Goal: Task Accomplishment & Management: Manage account settings

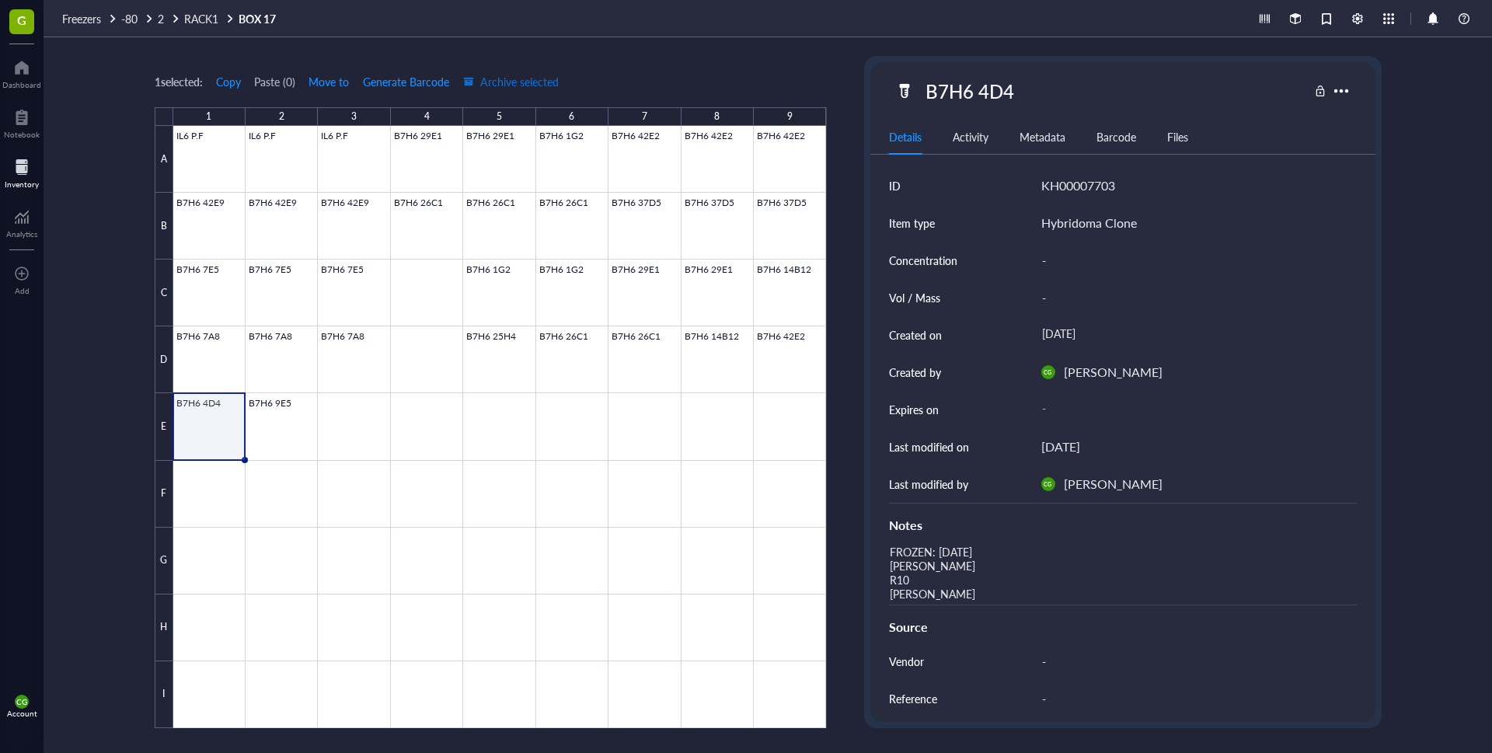
click at [474, 83] on div "button" at bounding box center [468, 81] width 11 height 11
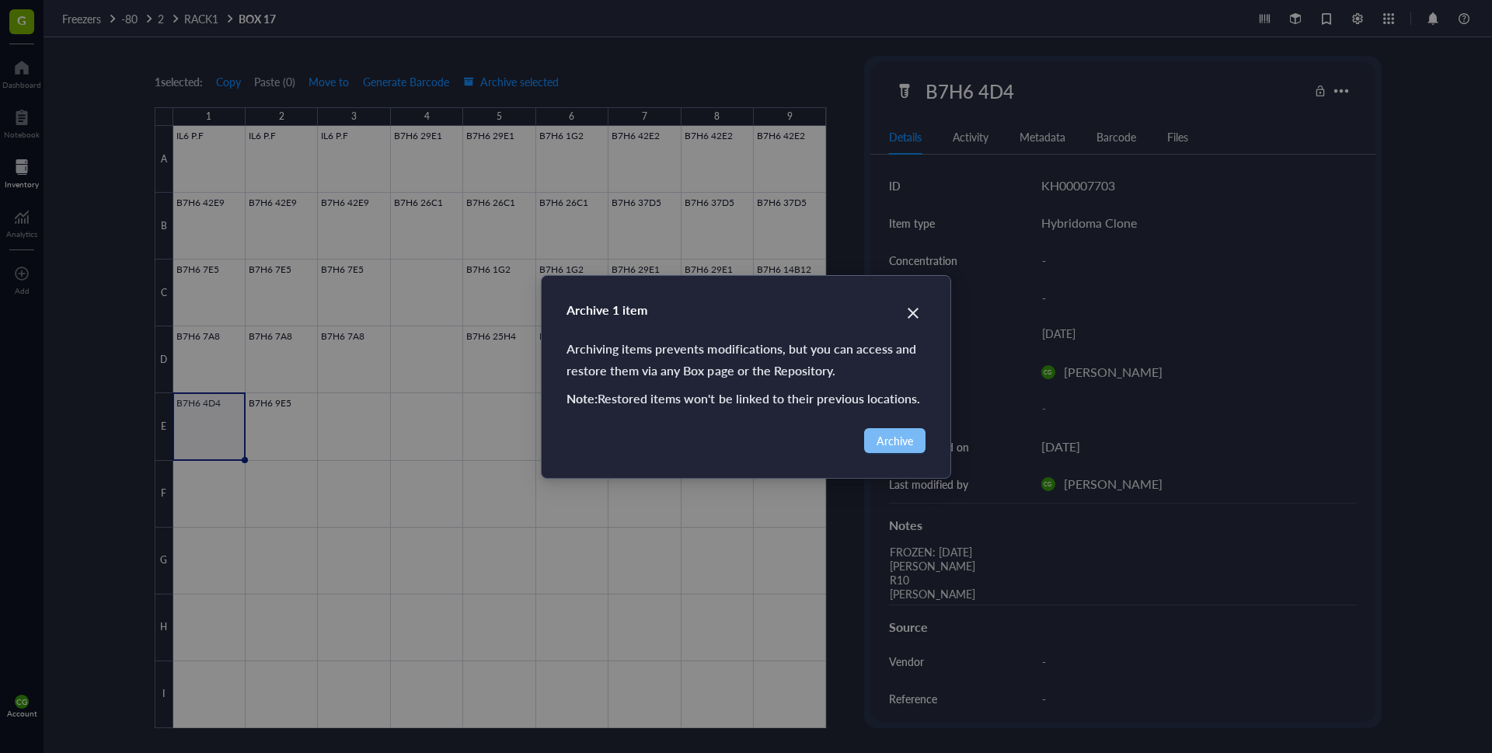
click at [897, 441] on span "Archive" at bounding box center [895, 440] width 37 height 17
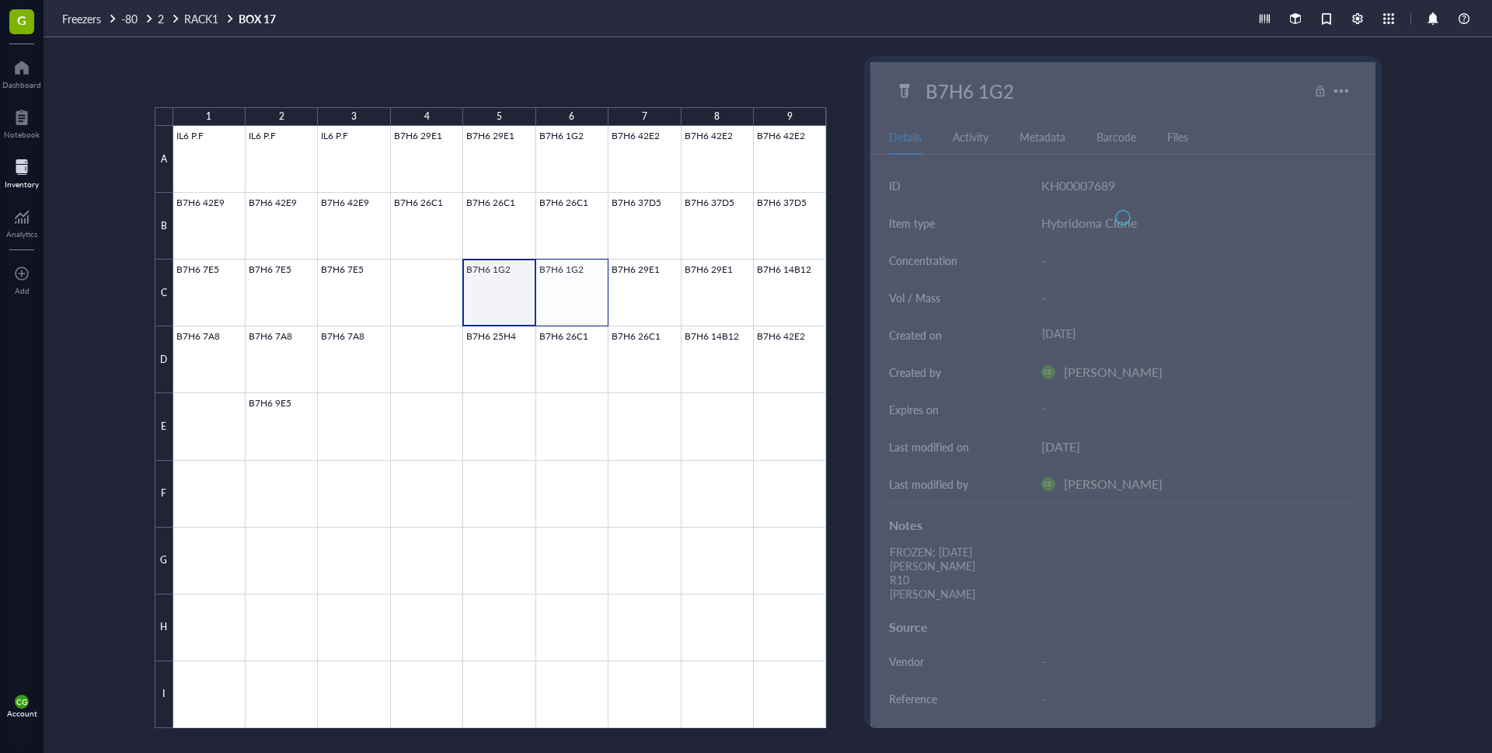
drag, startPoint x: 553, startPoint y: 283, endPoint x: 584, endPoint y: 287, distance: 31.3
click at [584, 287] on div at bounding box center [500, 427] width 654 height 602
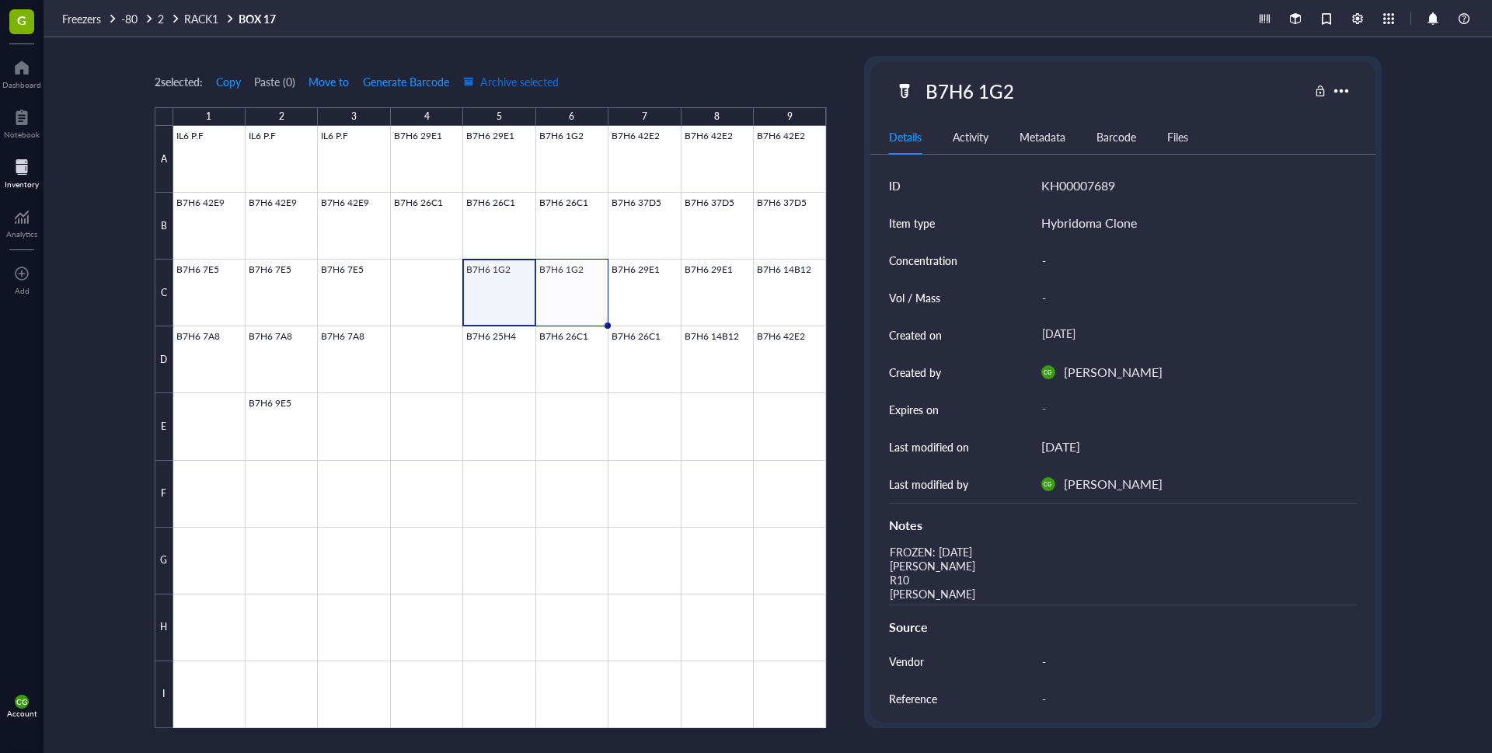
click at [512, 84] on span "Archive selected" at bounding box center [511, 81] width 96 height 12
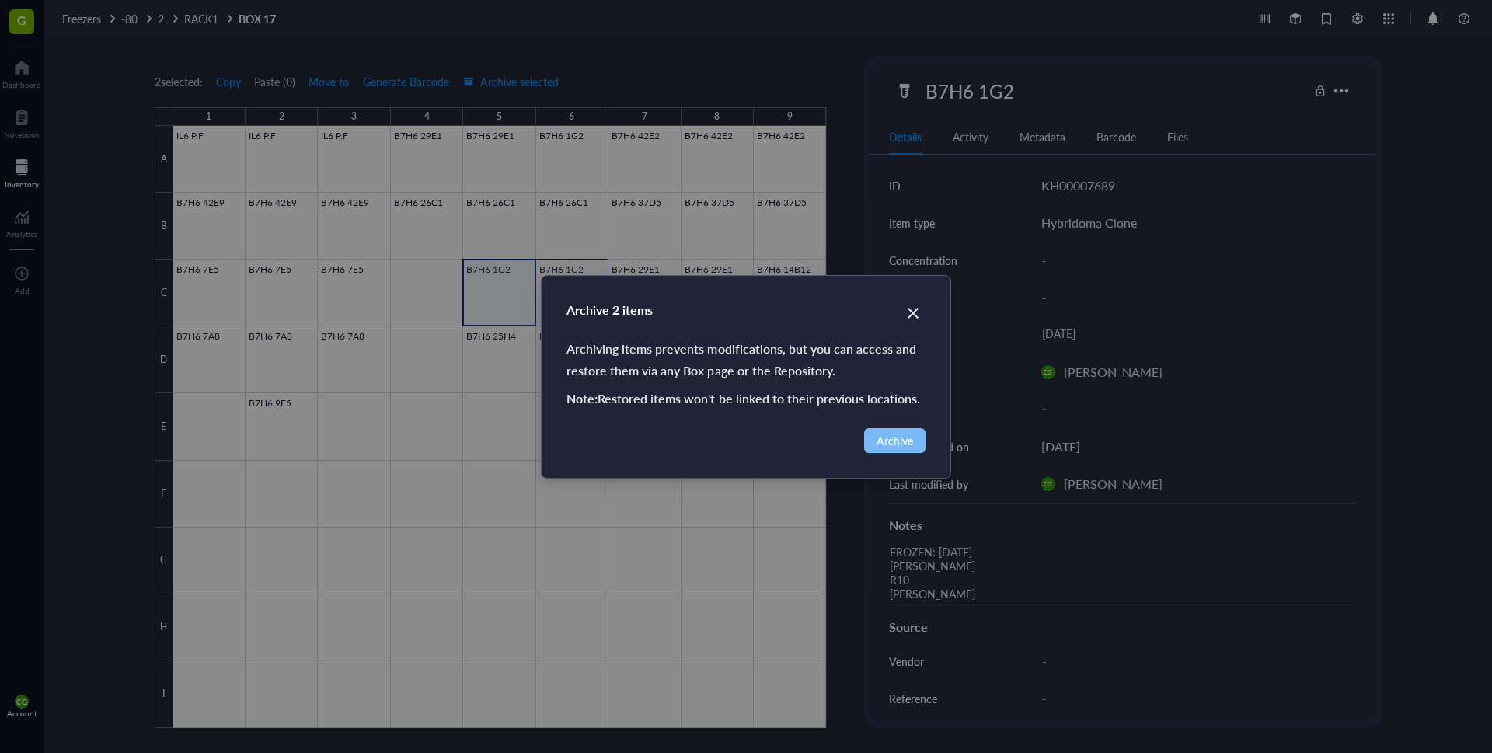
click at [910, 441] on span "Archive" at bounding box center [895, 440] width 37 height 17
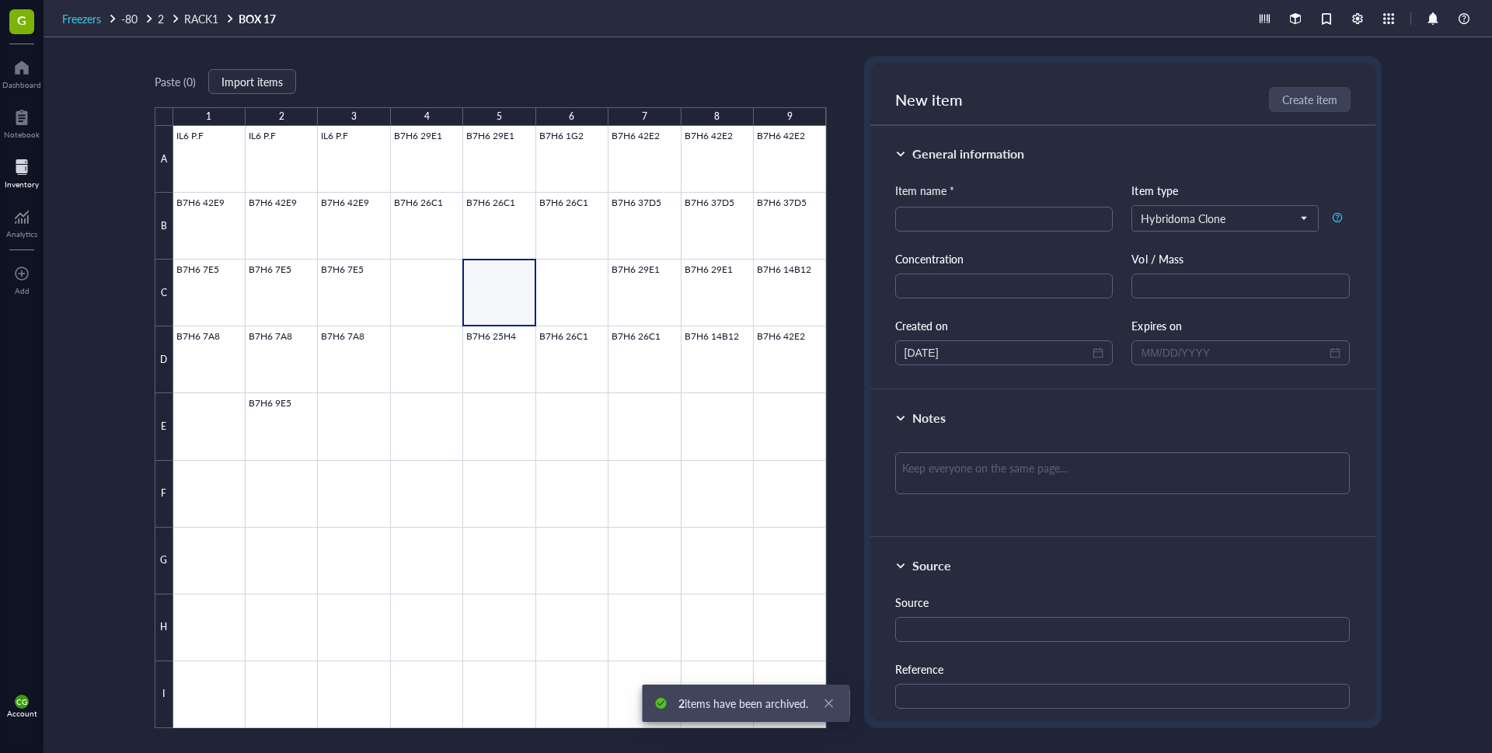
click at [75, 19] on span "Freezers" at bounding box center [81, 19] width 39 height 16
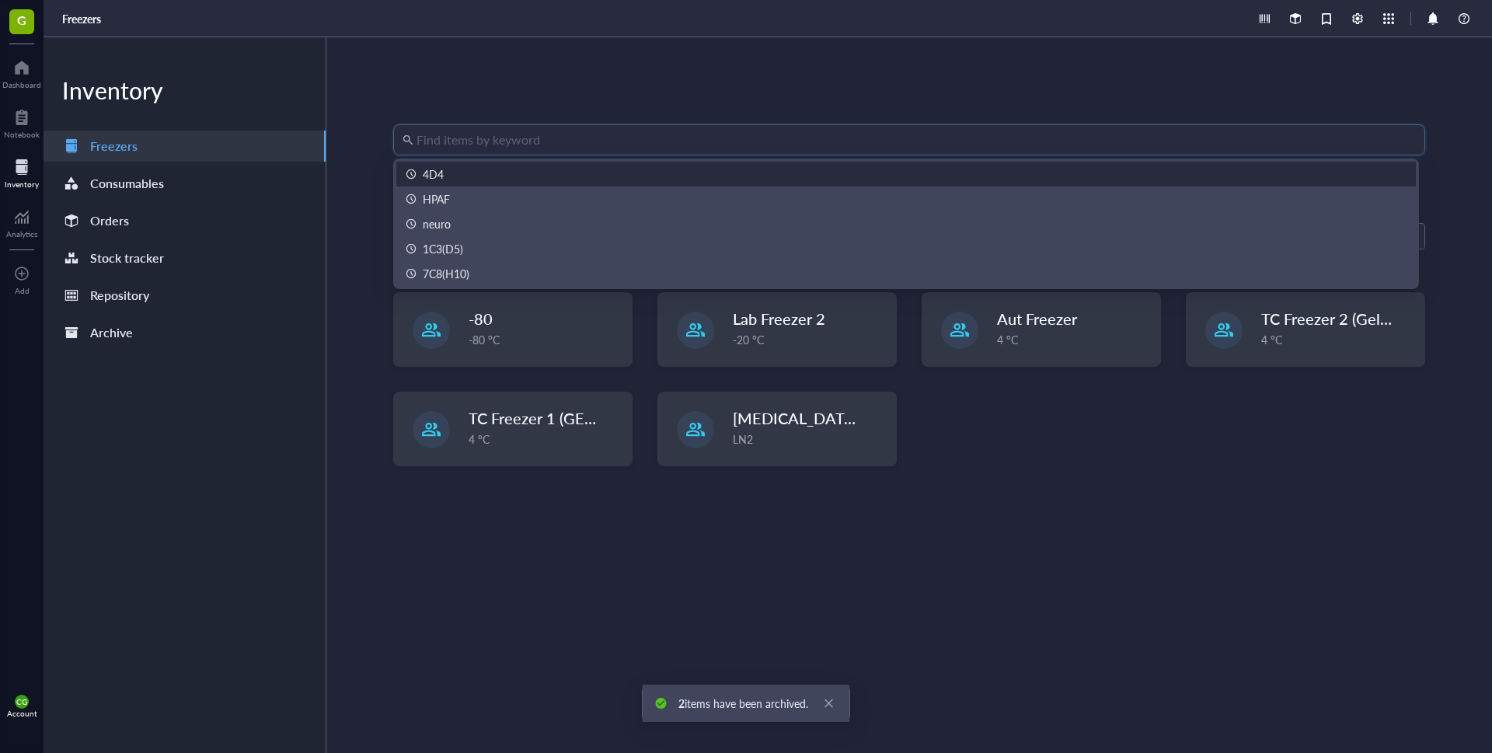
click at [558, 141] on input "search" at bounding box center [916, 140] width 999 height 30
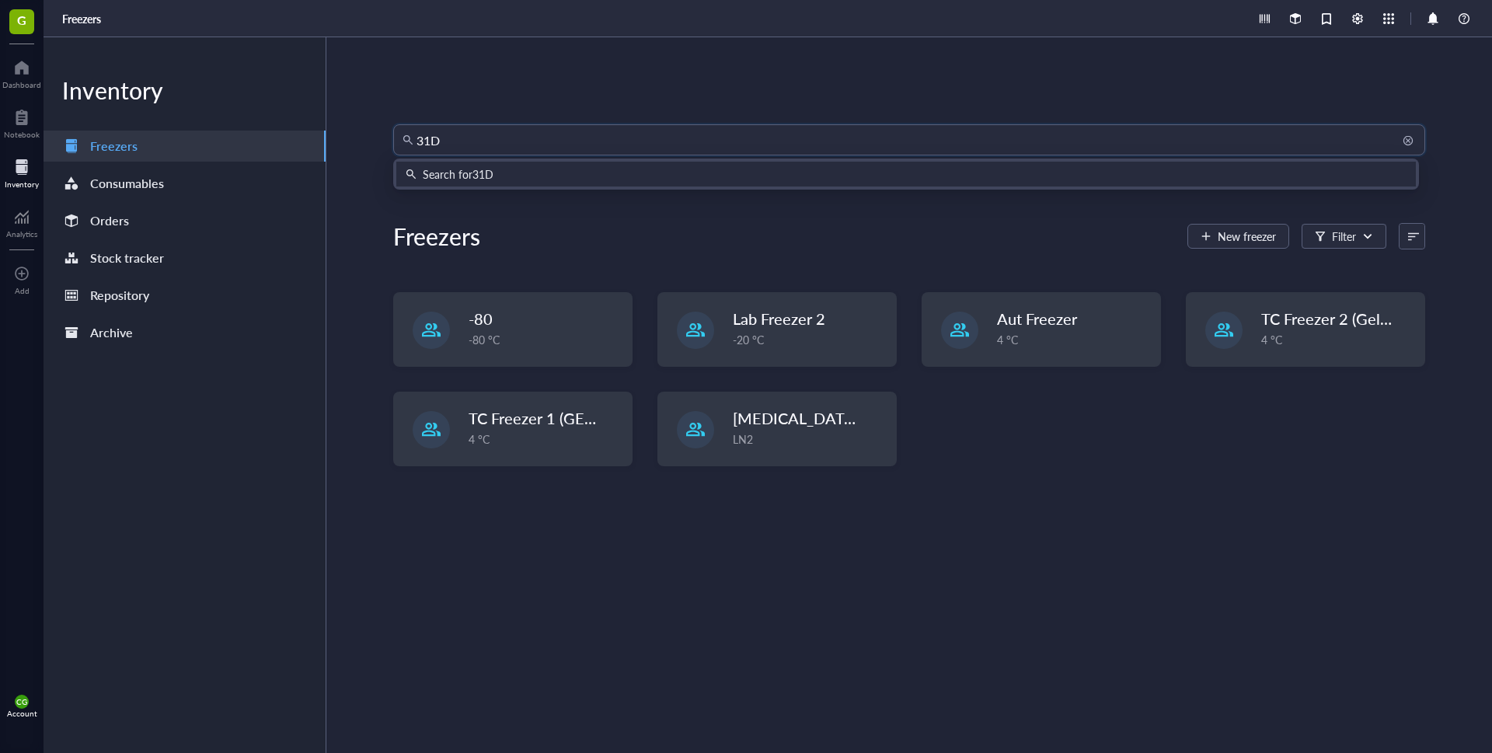
type input "31D6"
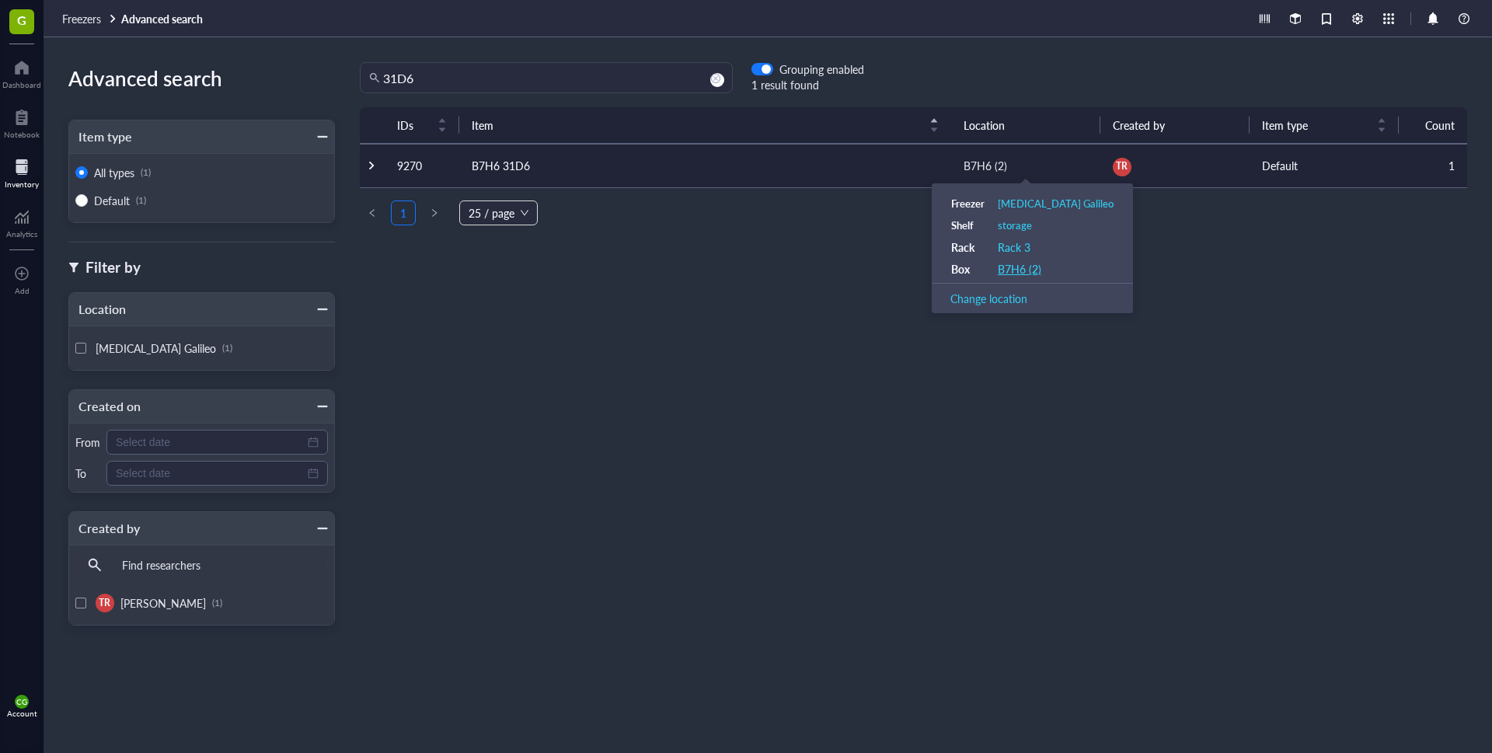
click at [1022, 271] on div "B7H6 (2)" at bounding box center [1020, 269] width 44 height 14
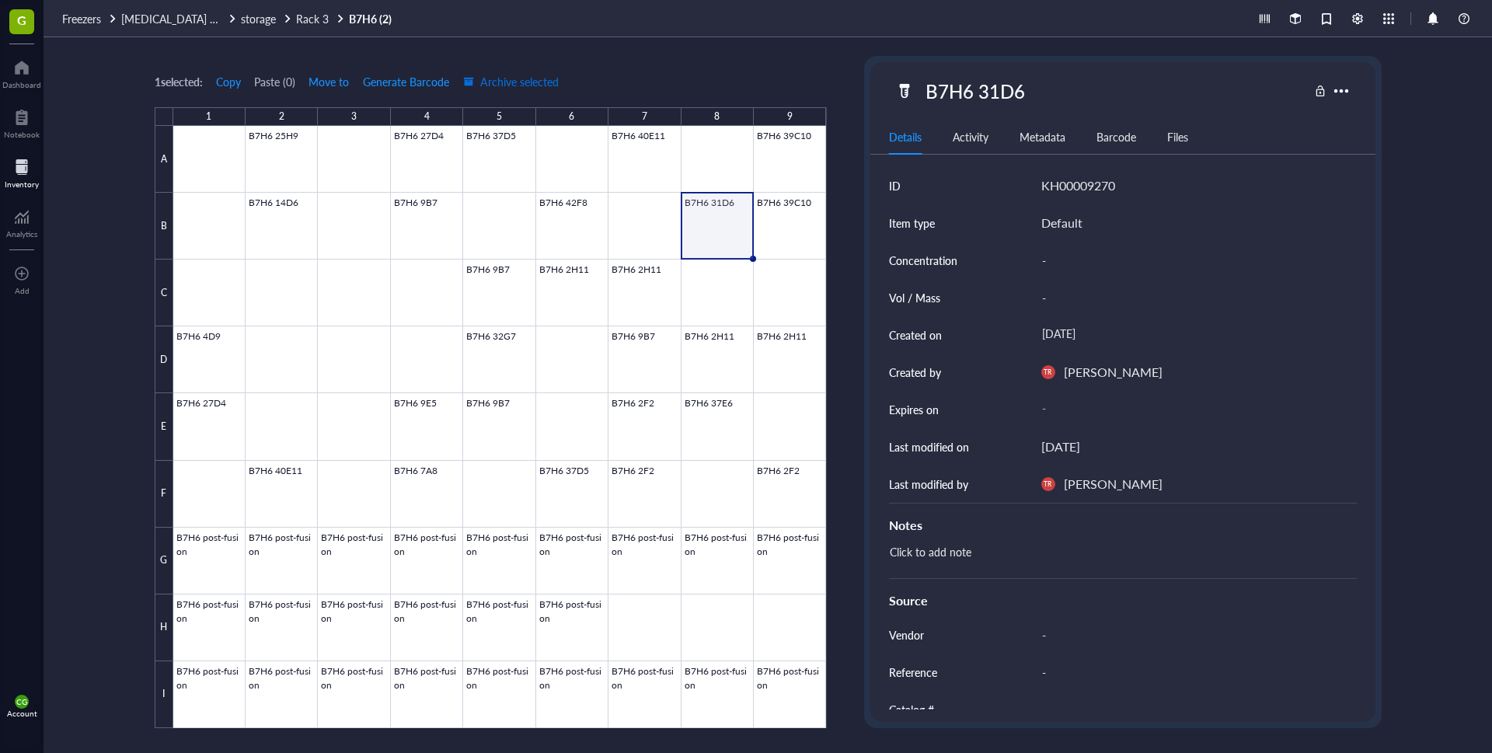
click at [494, 75] on span "Archive selected" at bounding box center [511, 81] width 96 height 12
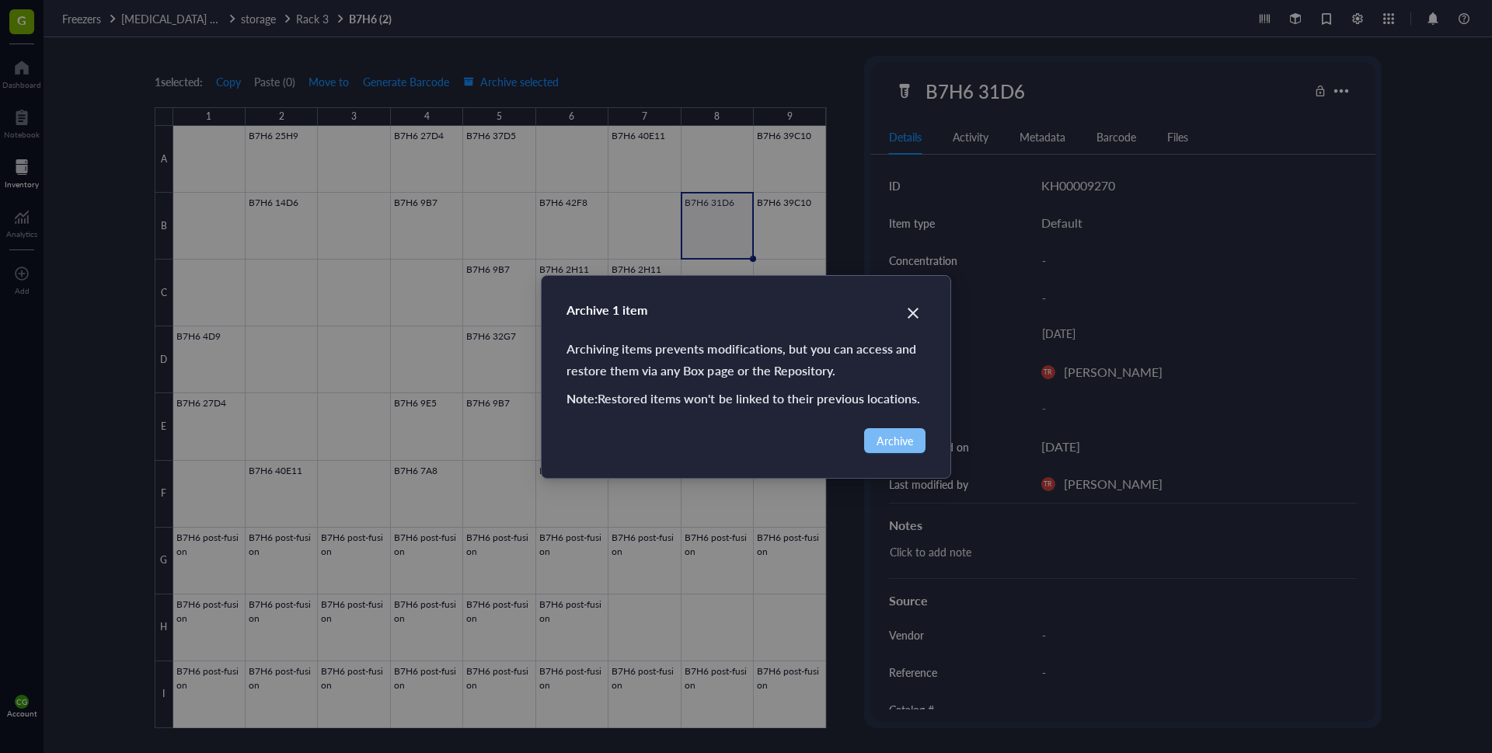
click at [884, 434] on span "Archive" at bounding box center [895, 440] width 37 height 17
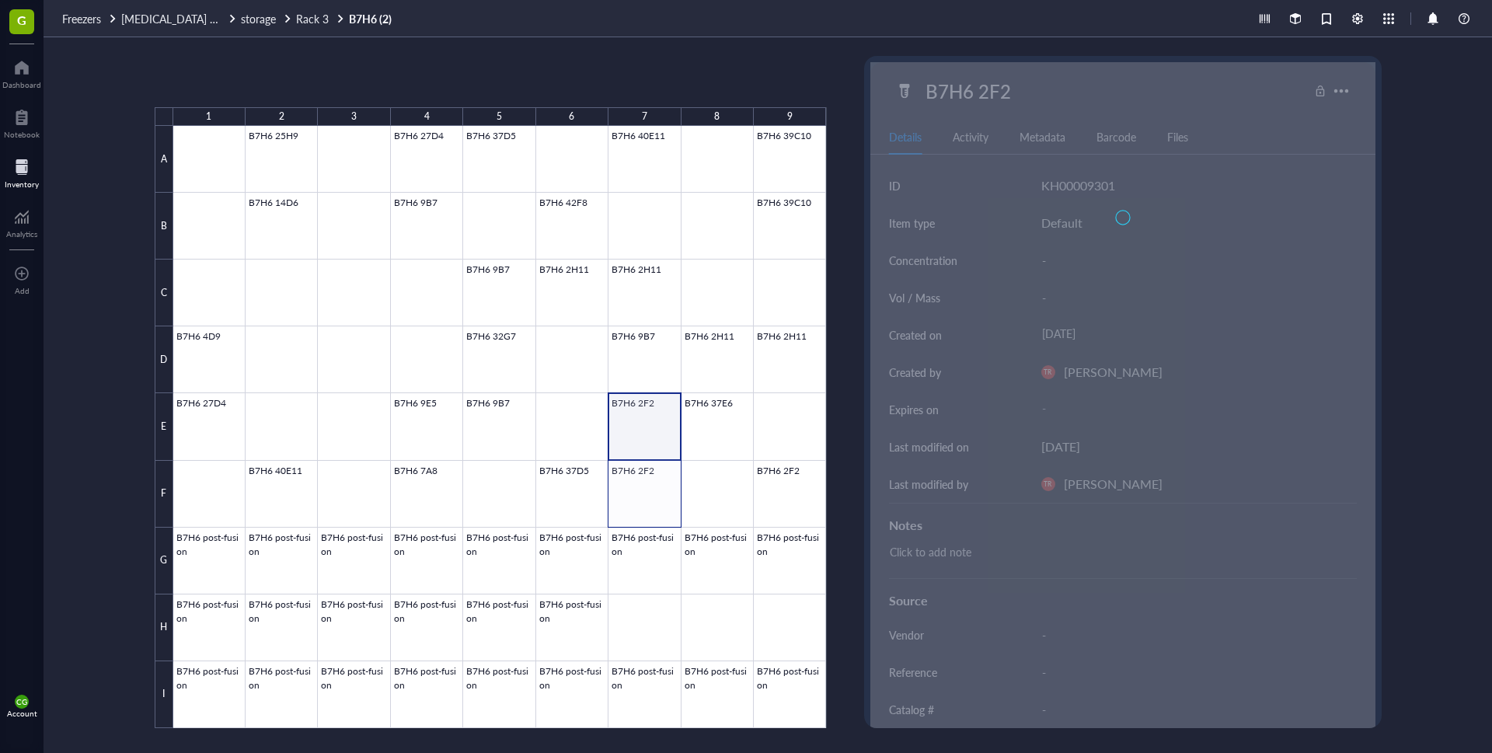
drag, startPoint x: 644, startPoint y: 432, endPoint x: 638, endPoint y: 490, distance: 58.6
click at [638, 490] on div at bounding box center [500, 427] width 654 height 602
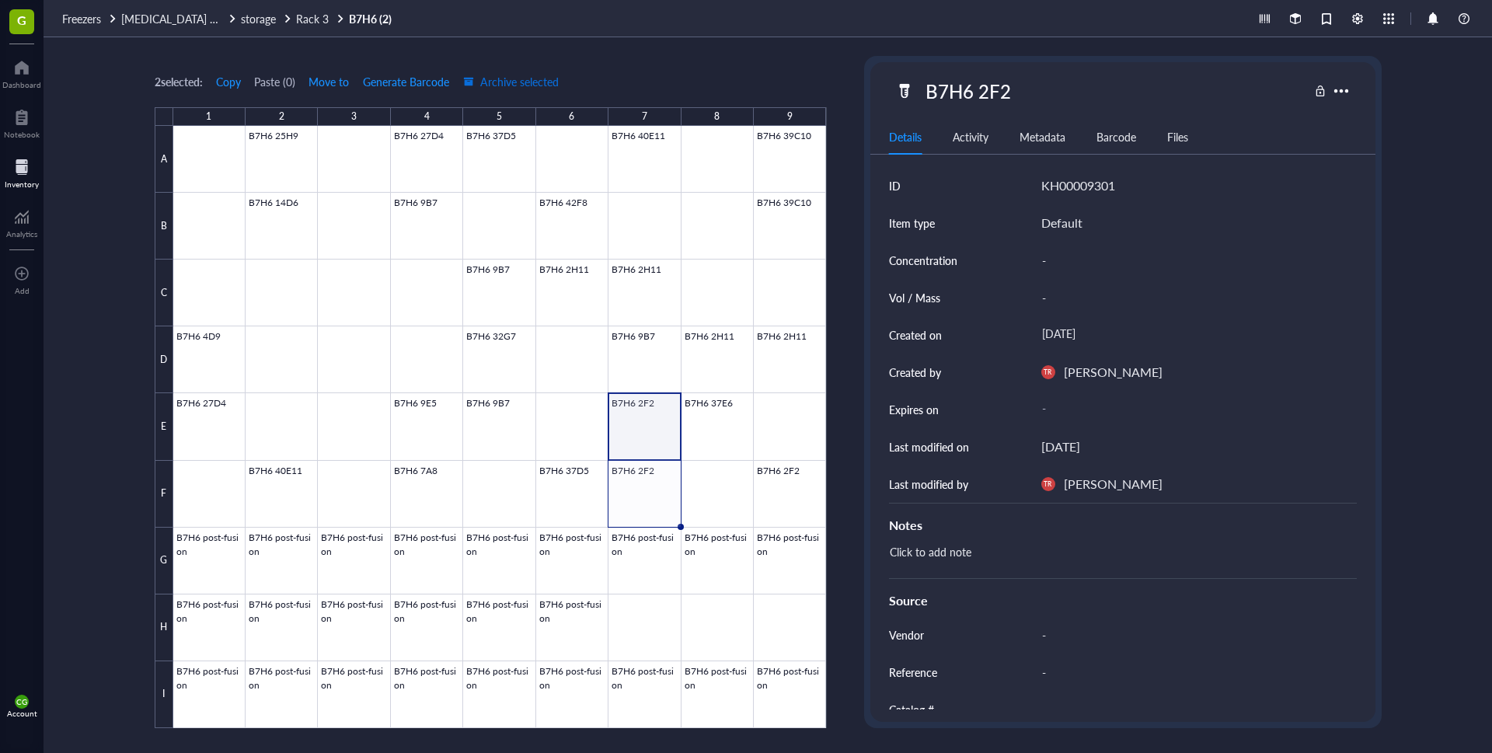
click at [490, 79] on span "Archive selected" at bounding box center [511, 81] width 96 height 12
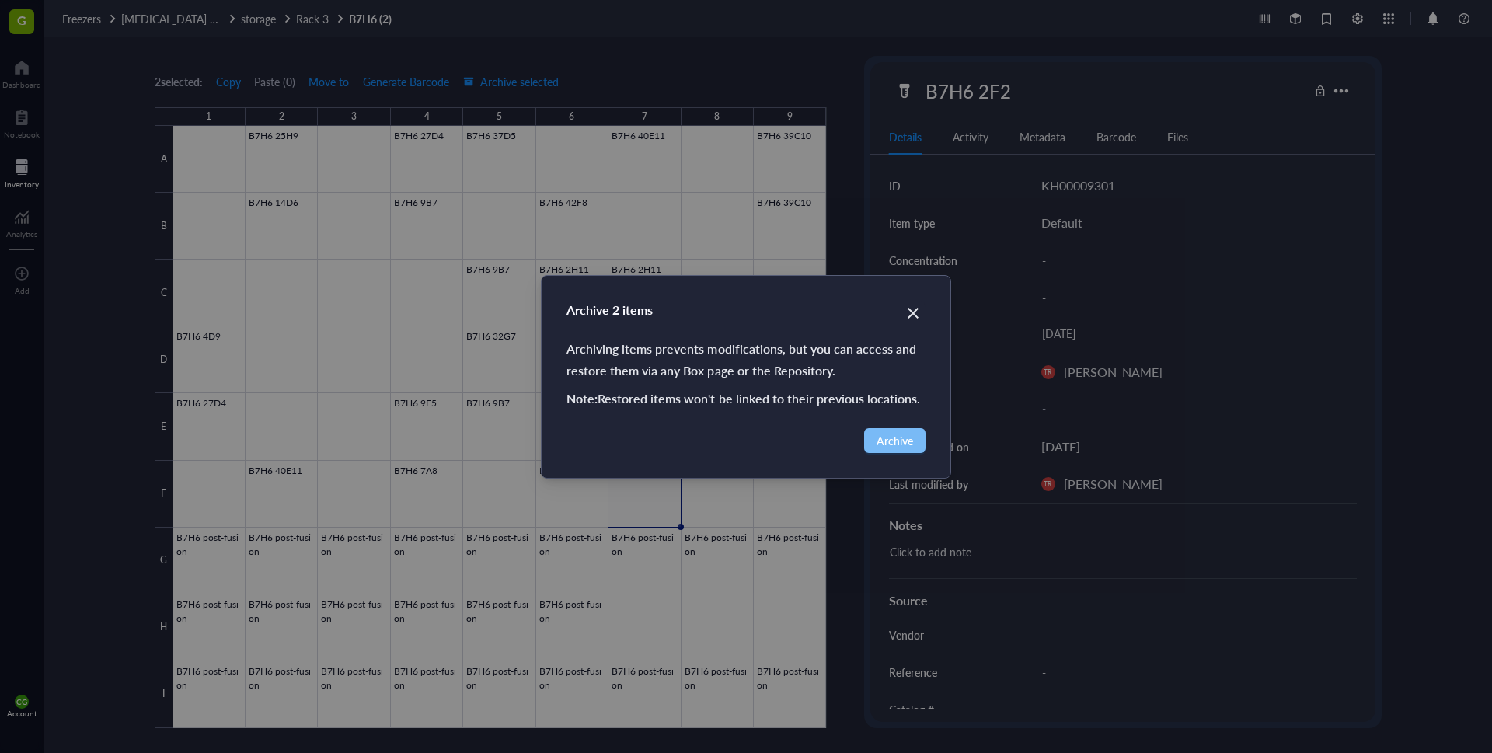
click at [911, 444] on span "Archive" at bounding box center [895, 440] width 37 height 17
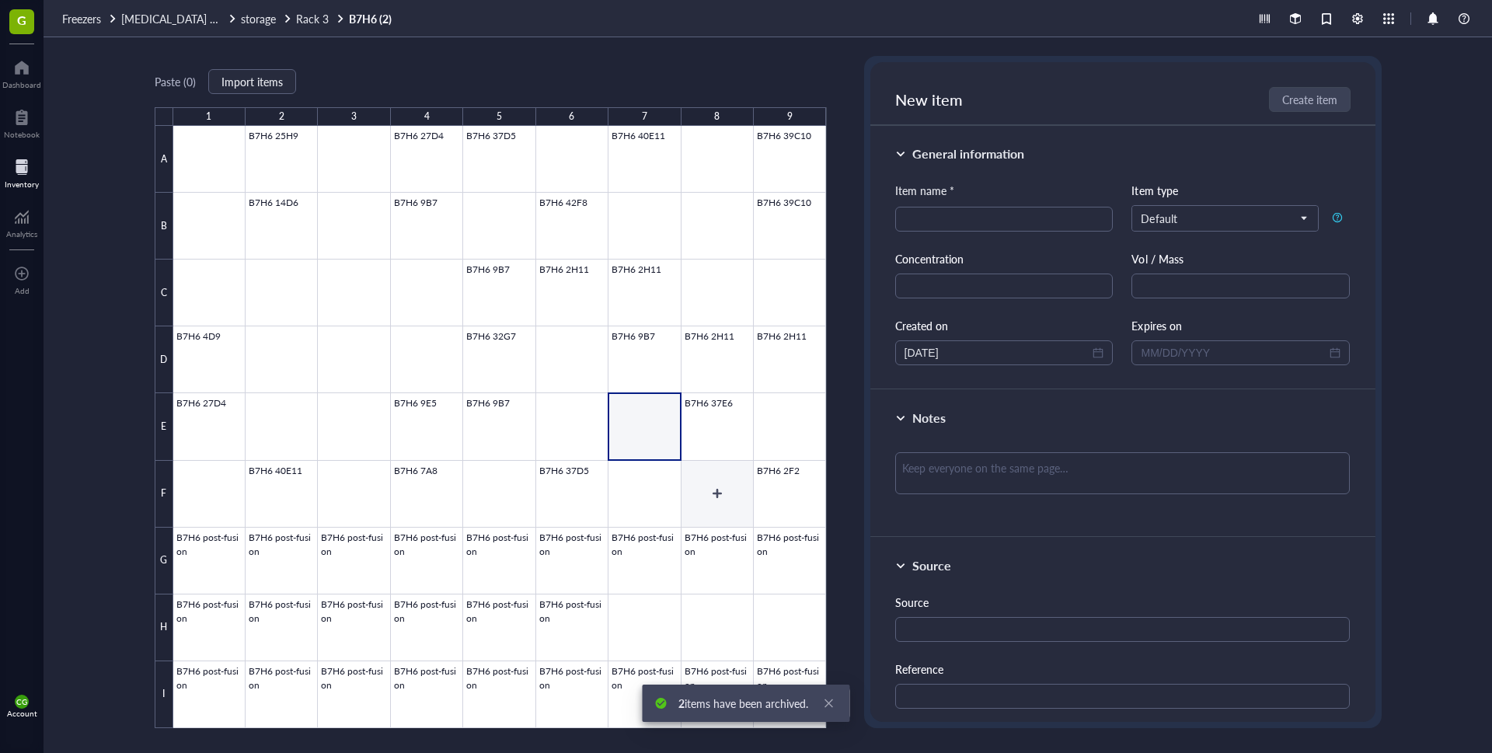
click at [698, 495] on div at bounding box center [500, 427] width 654 height 602
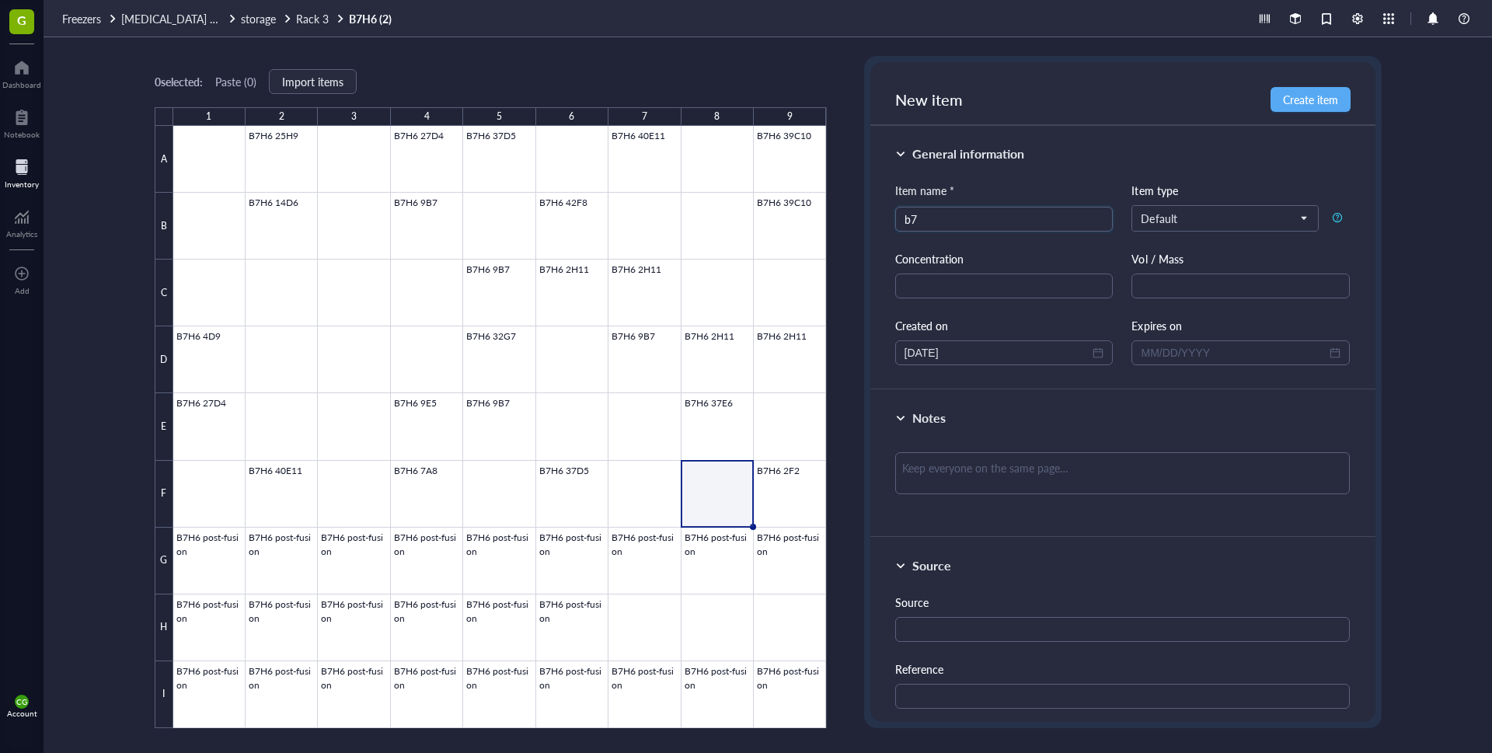
type input "b"
type input "B7H6 39C10"
click at [1320, 96] on span "Create item" at bounding box center [1310, 99] width 55 height 12
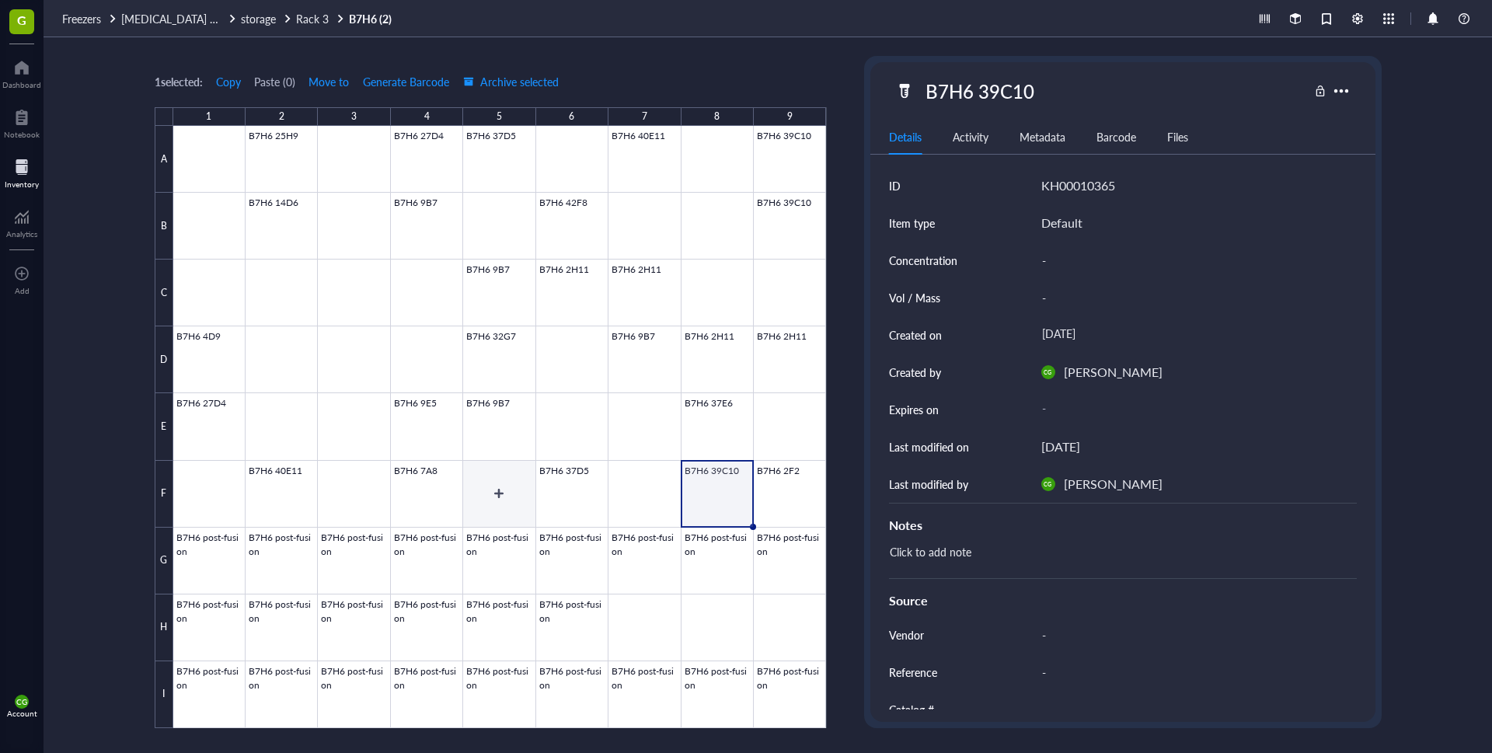
drag, startPoint x: 501, startPoint y: 508, endPoint x: 540, endPoint y: 487, distance: 44.2
click at [501, 508] on div at bounding box center [500, 427] width 654 height 602
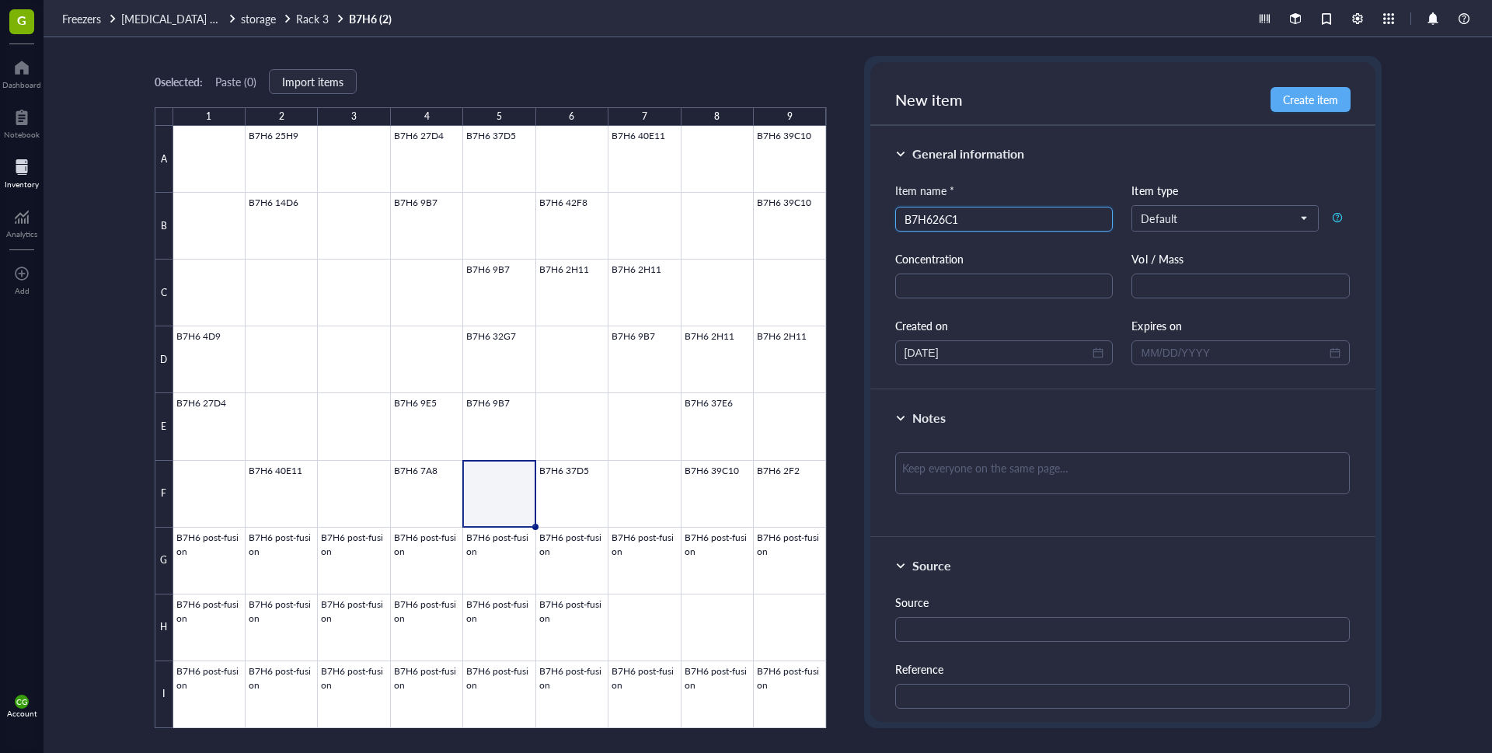
click at [934, 219] on input "B7H626C1" at bounding box center [1005, 219] width 200 height 23
type input "B7H6 26C1"
click at [1319, 85] on div "New item Create item" at bounding box center [1122, 94] width 505 height 64
click at [1321, 84] on div "New item Create item" at bounding box center [1122, 94] width 505 height 64
click at [1326, 93] on span "Create item" at bounding box center [1310, 99] width 55 height 12
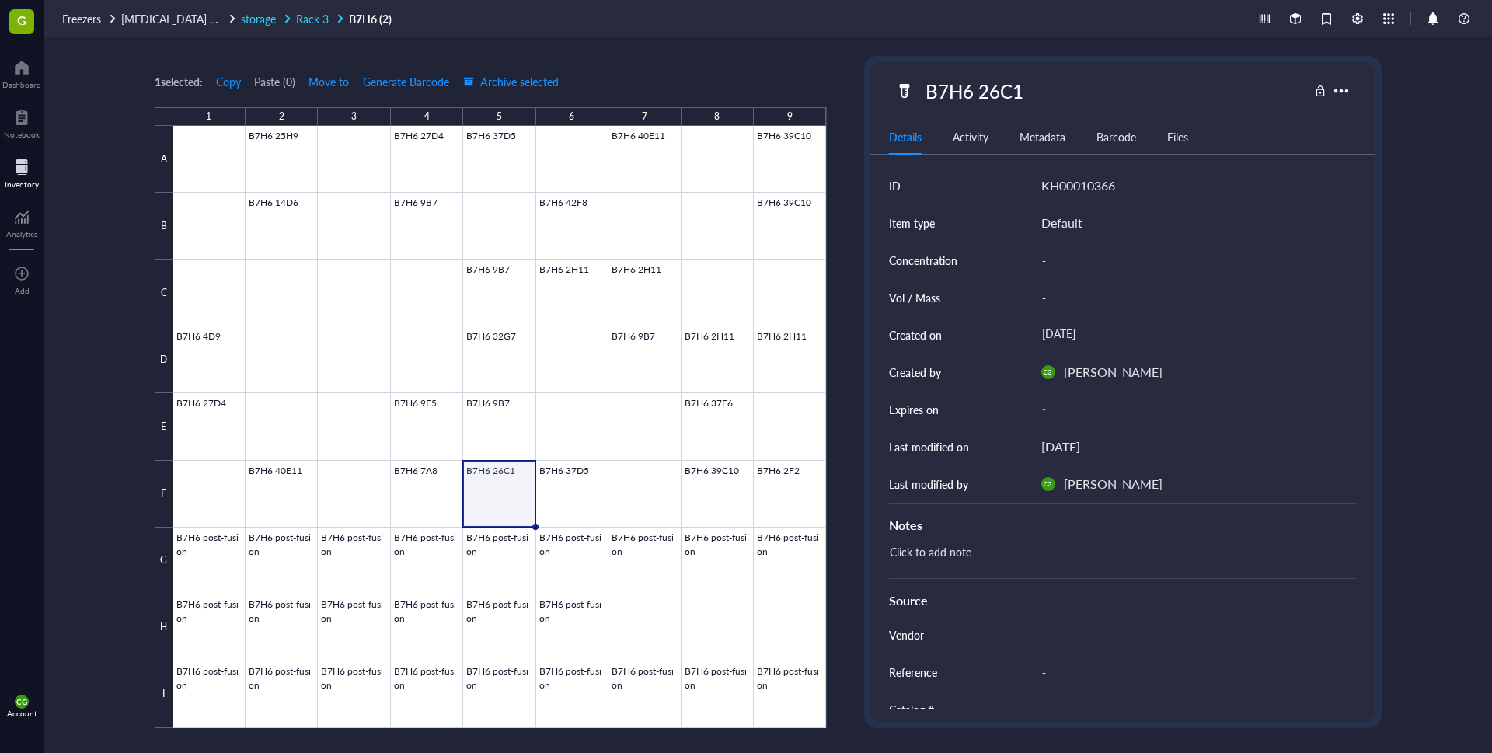
click at [291, 19] on div at bounding box center [287, 18] width 11 height 11
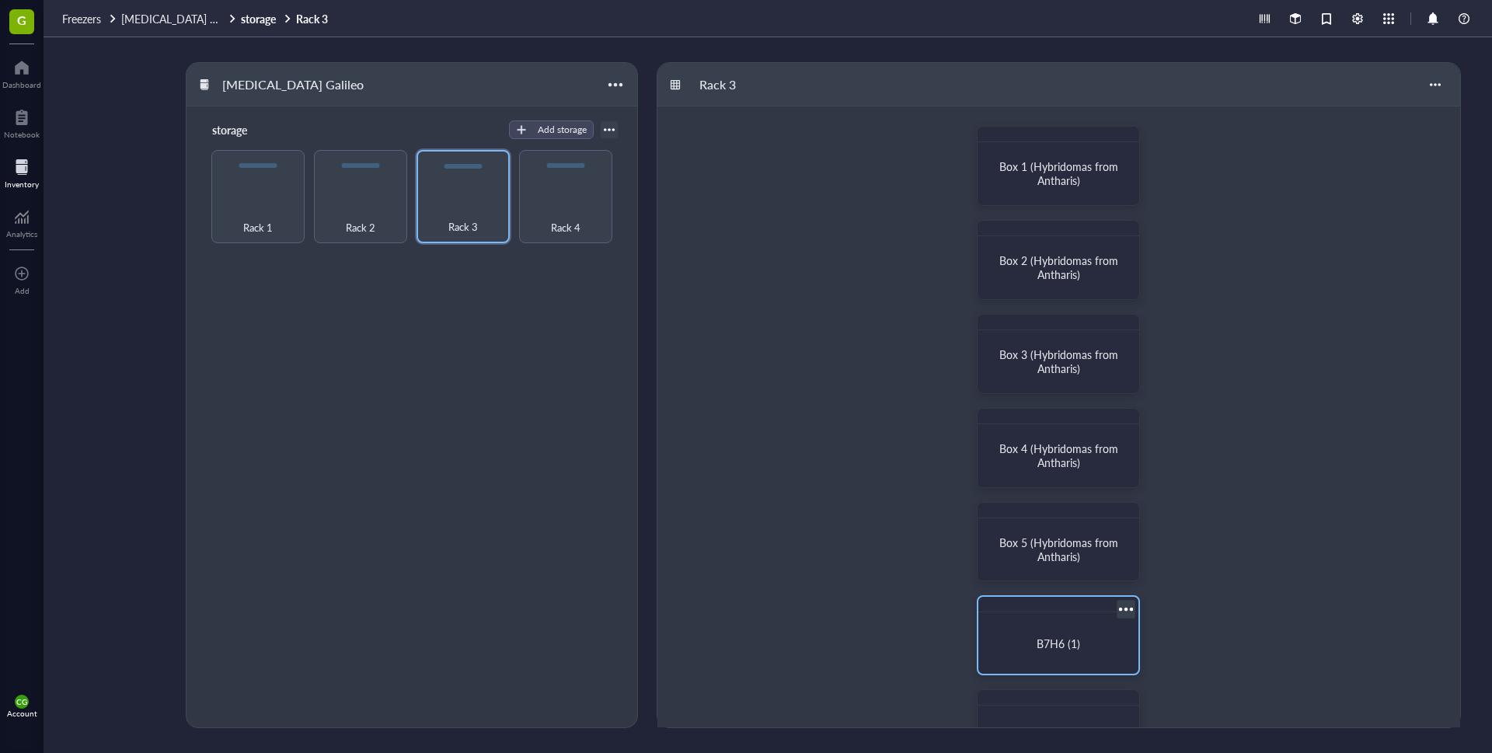
click at [1048, 629] on div "B7H6 (1)" at bounding box center [1059, 643] width 148 height 49
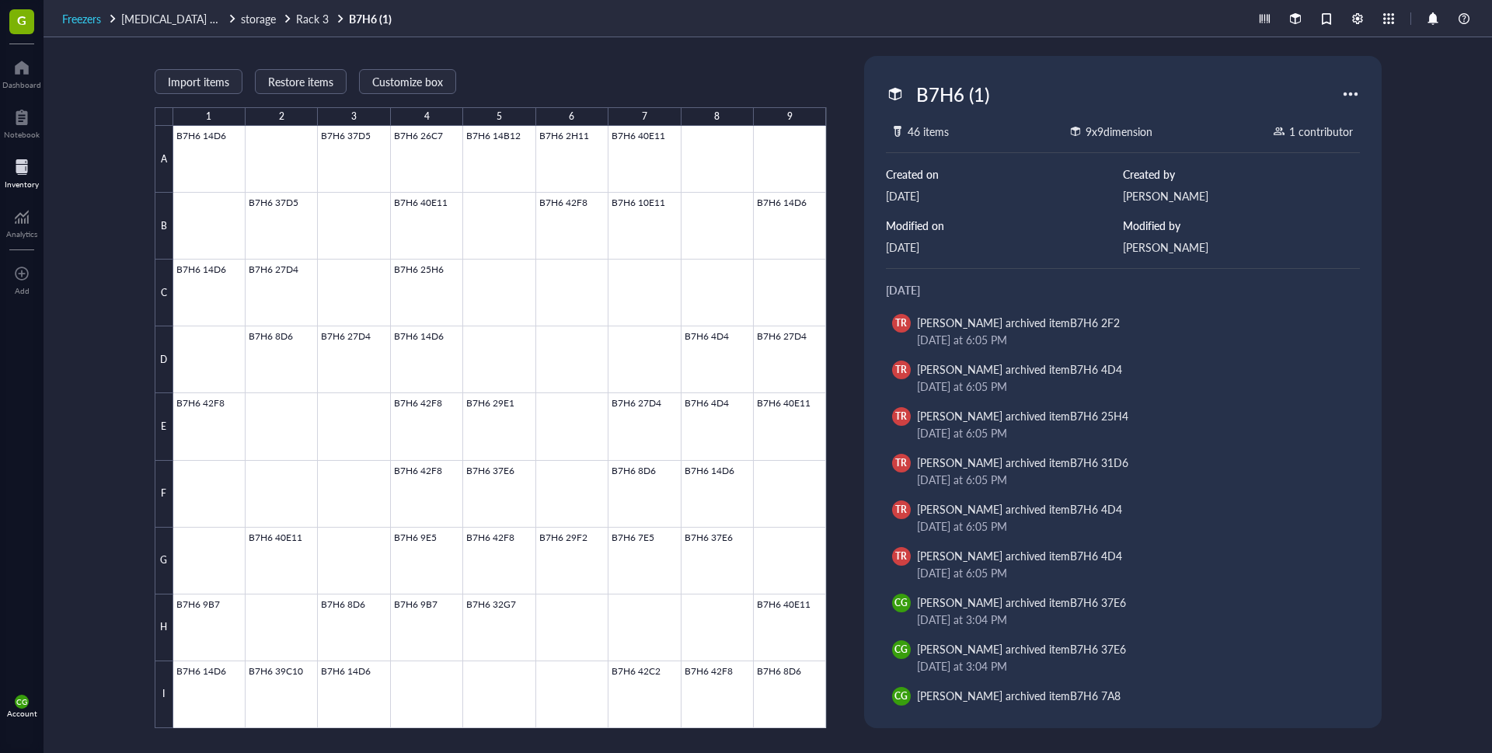
click at [99, 17] on span "Freezers" at bounding box center [81, 19] width 39 height 16
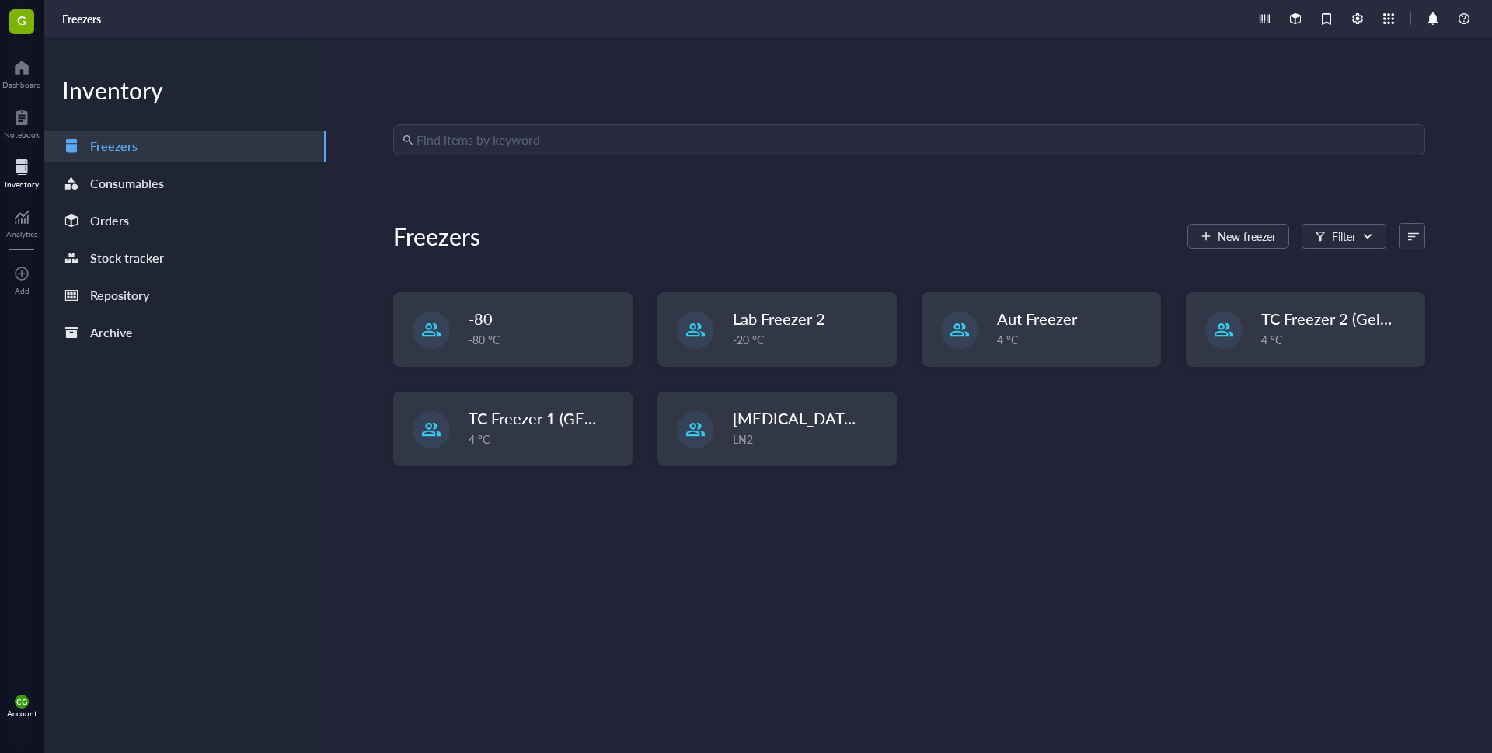
click at [593, 145] on input "search" at bounding box center [916, 140] width 999 height 30
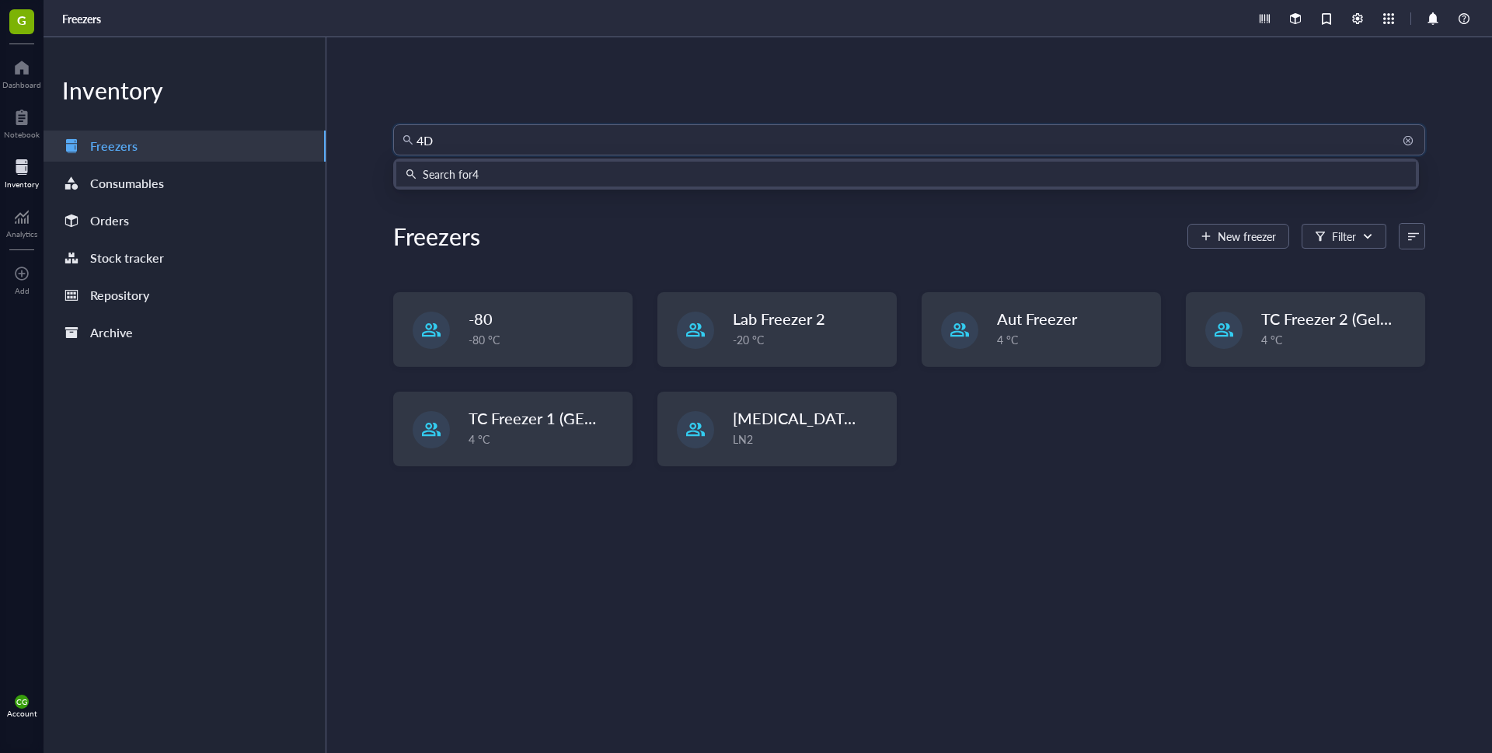
type input "4D4"
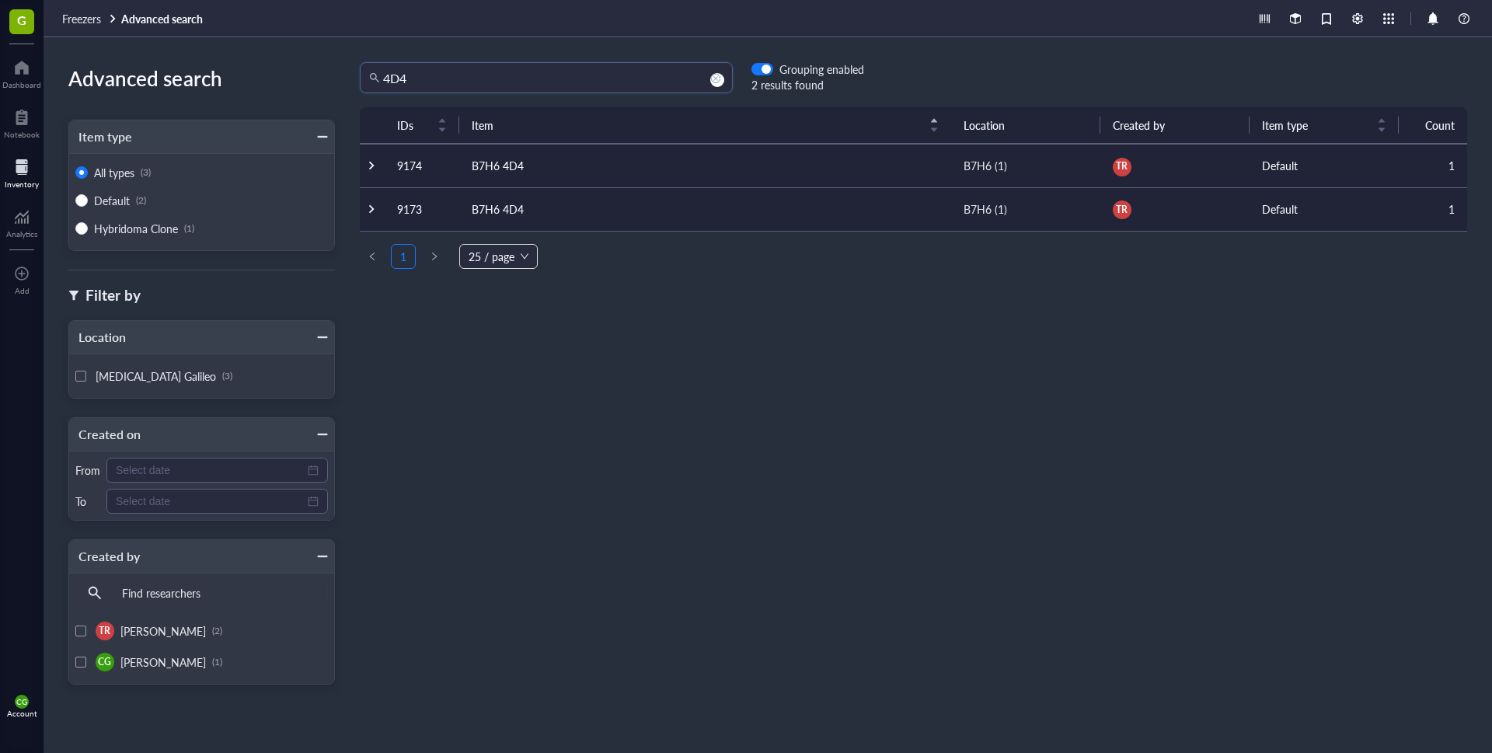
drag, startPoint x: 442, startPoint y: 75, endPoint x: 254, endPoint y: 82, distance: 188.2
click at [254, 82] on div "Advanced search Item type All types (3) Default (2) Hybridoma Clone (1) Filter …" at bounding box center [768, 395] width 1449 height 716
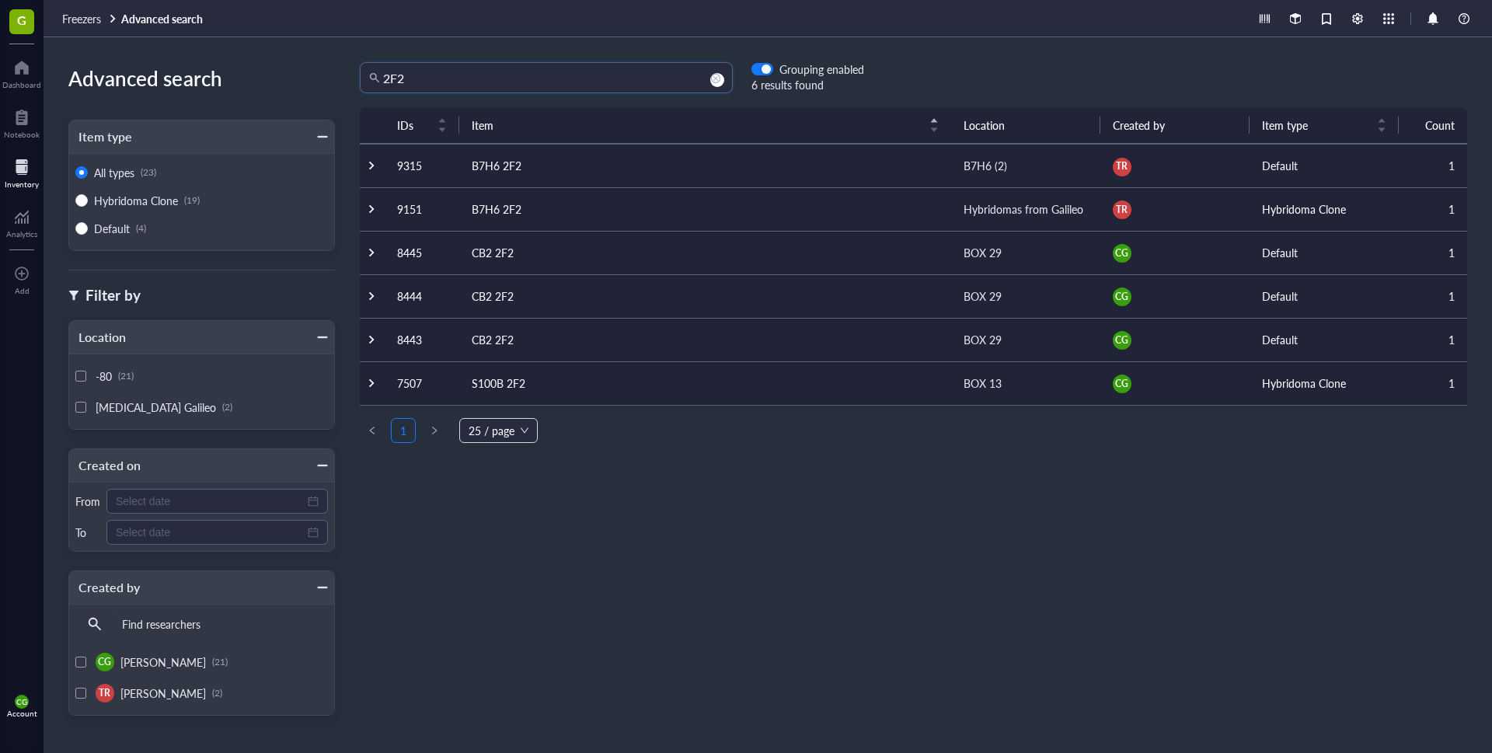
drag, startPoint x: 464, startPoint y: 83, endPoint x: 350, endPoint y: 96, distance: 114.9
click at [350, 96] on div "2F2 2F2 Grouping enabled 6 results found IDs Item Location Created by Item type…" at bounding box center [913, 395] width 1157 height 666
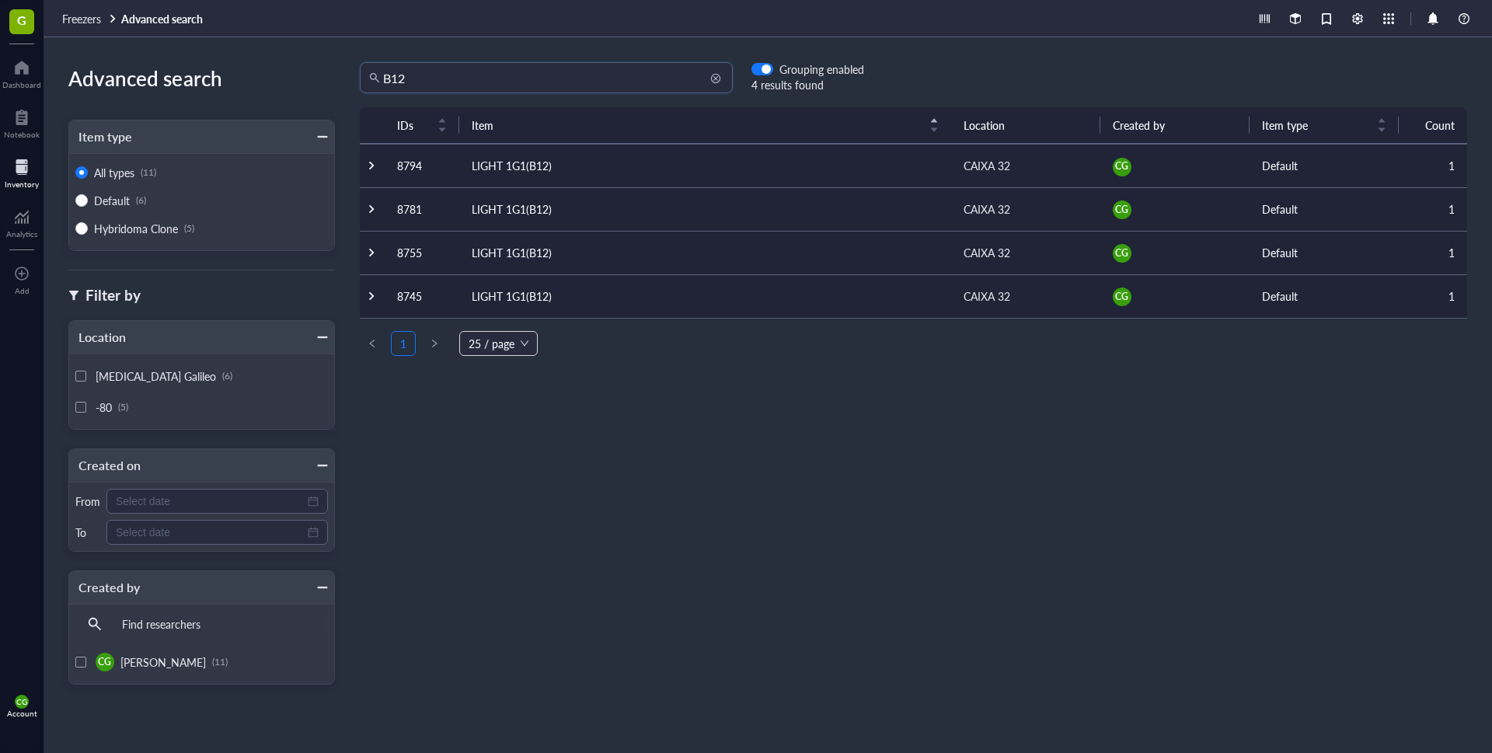
click at [384, 75] on input "B12" at bounding box center [553, 78] width 340 height 30
type input "14B12"
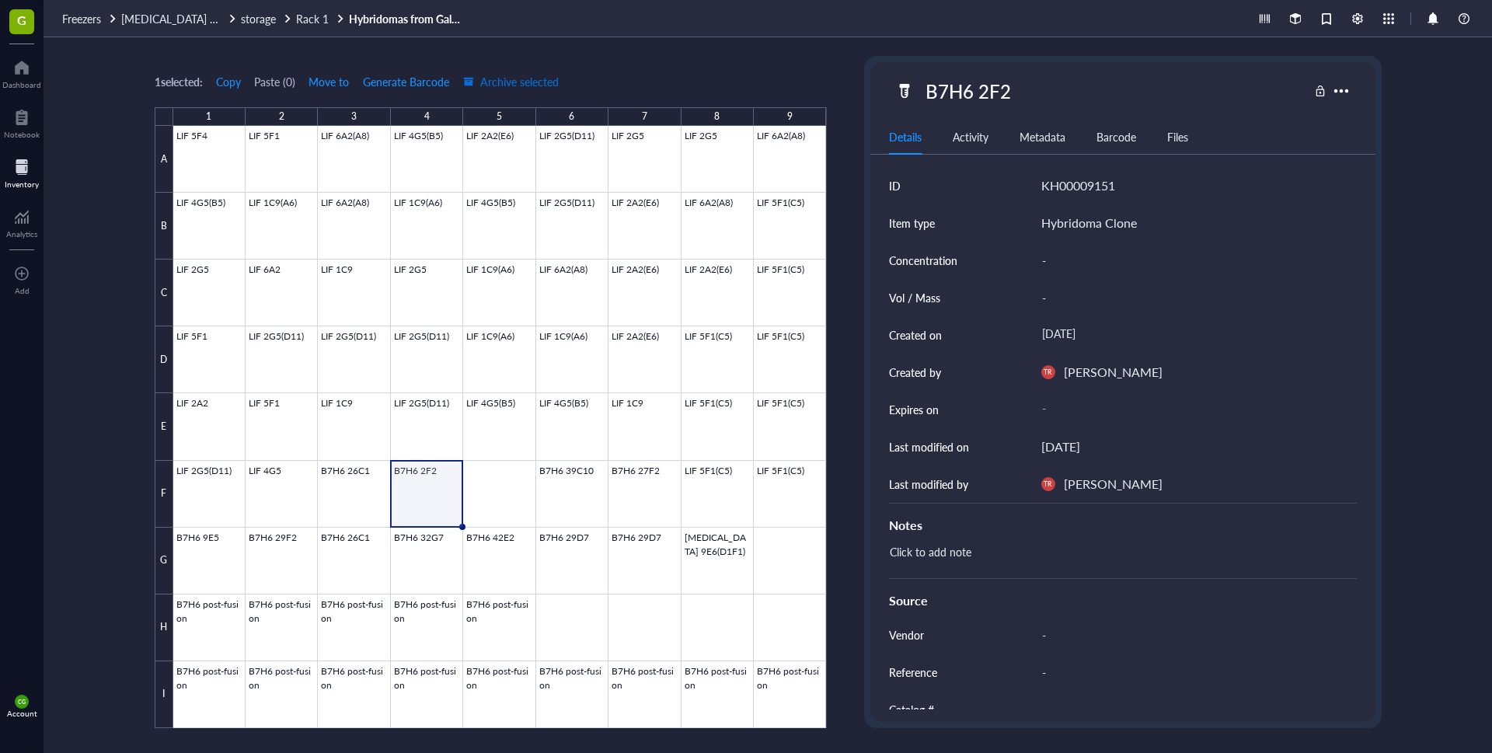
click at [515, 77] on span "Archive selected" at bounding box center [511, 81] width 96 height 12
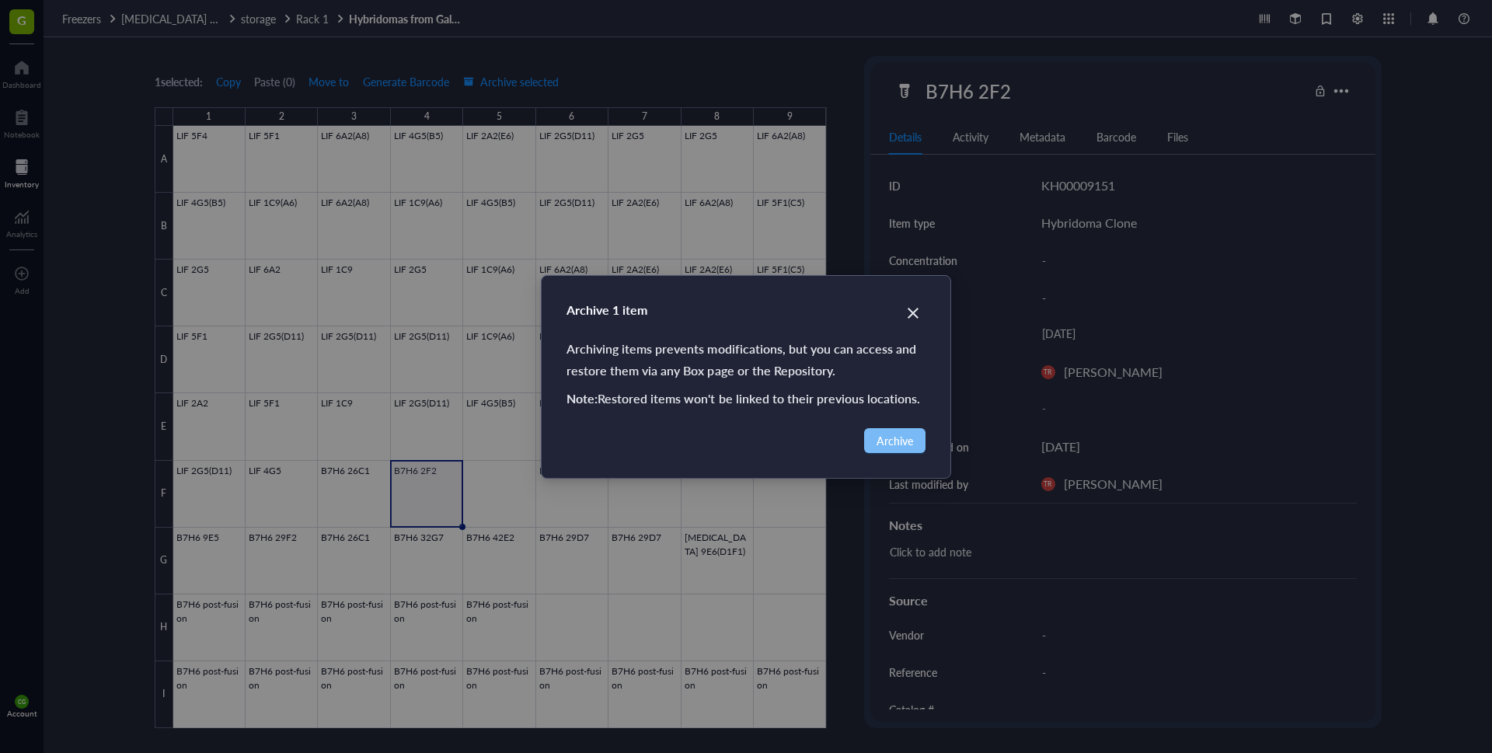
click at [896, 442] on span "Archive" at bounding box center [895, 440] width 37 height 17
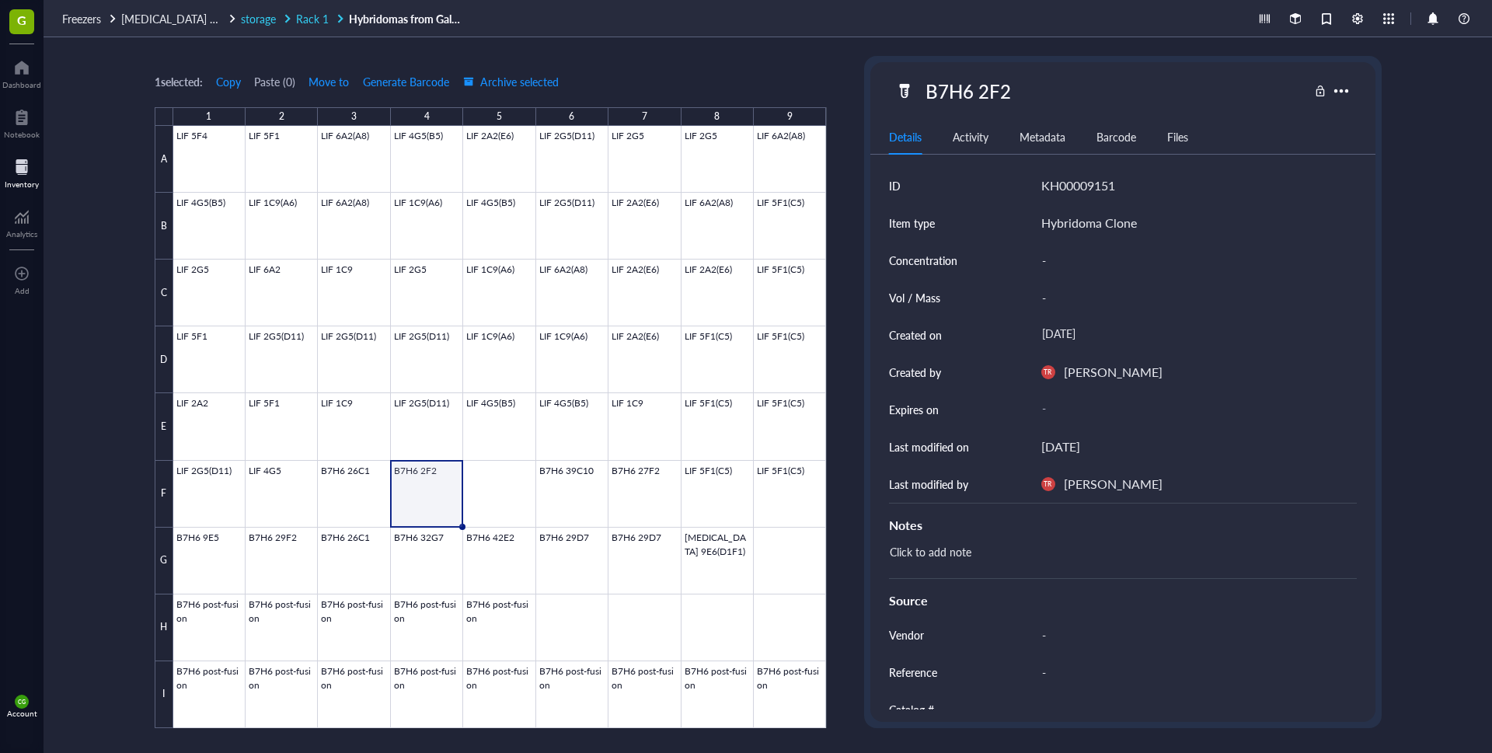
click at [301, 23] on span "Rack 1" at bounding box center [312, 19] width 33 height 16
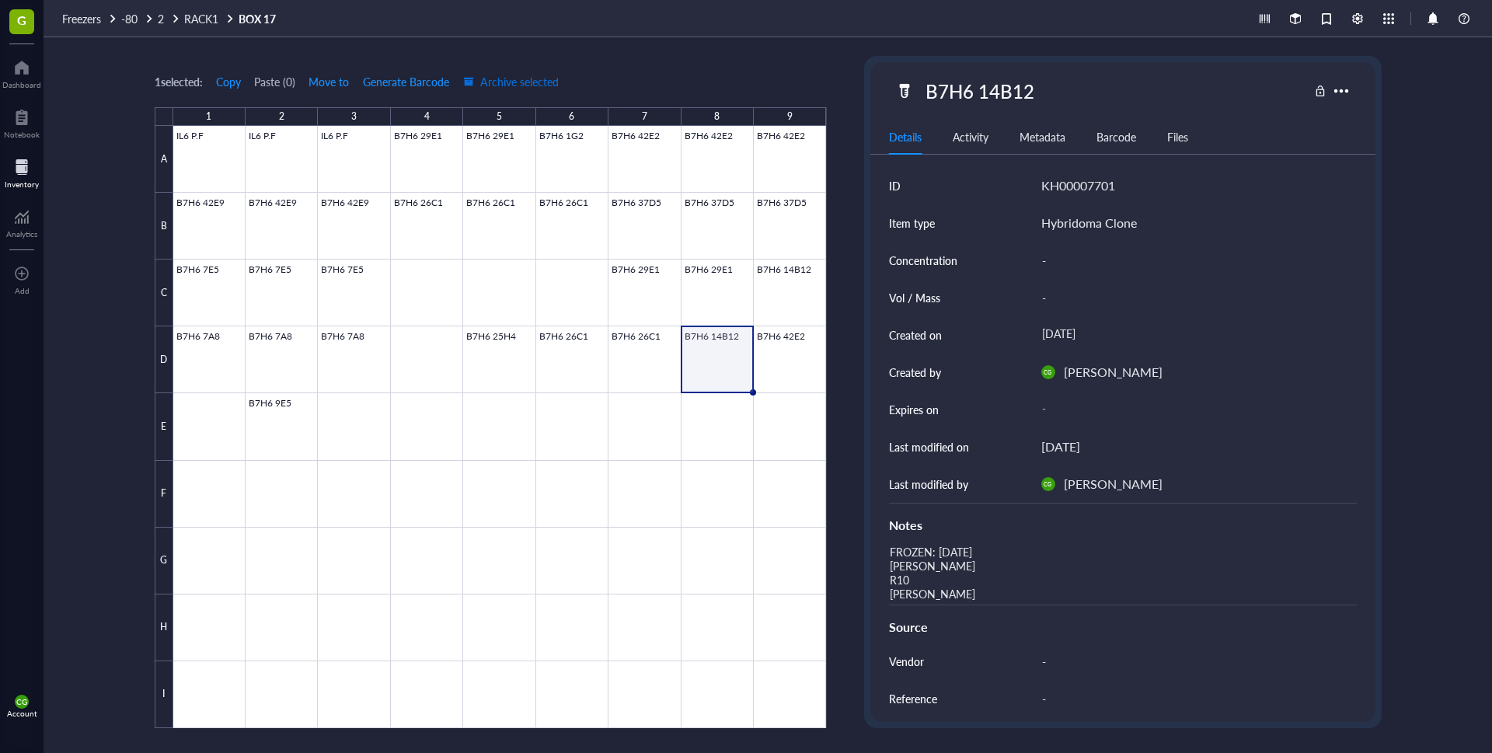
click at [507, 89] on button "Archive selected" at bounding box center [510, 81] width 97 height 25
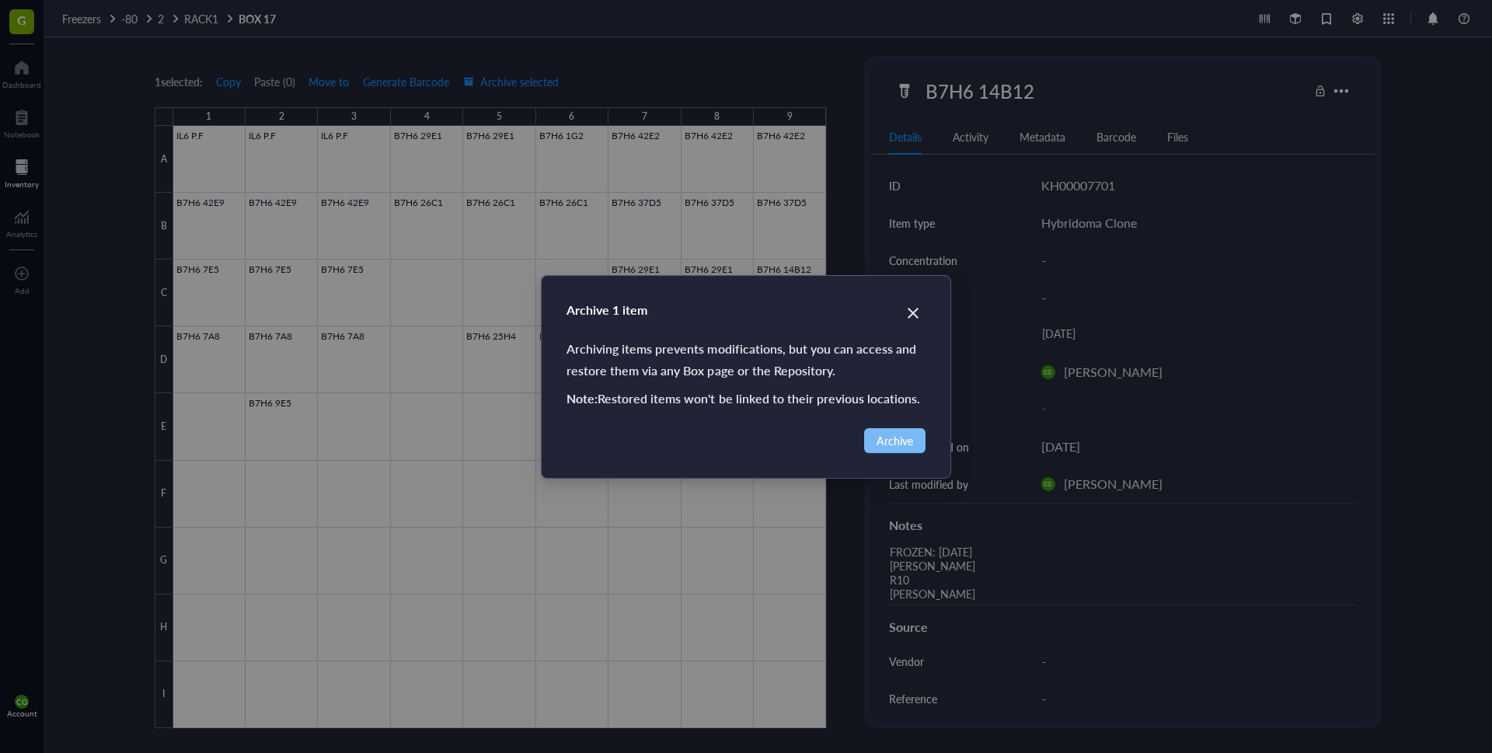
click at [899, 448] on span "Archive" at bounding box center [895, 440] width 37 height 17
click at [907, 434] on div "Archive 1 item Archiving items prevents modifications, but you can access and r…" at bounding box center [746, 376] width 1492 height 753
